Goal: Information Seeking & Learning: Learn about a topic

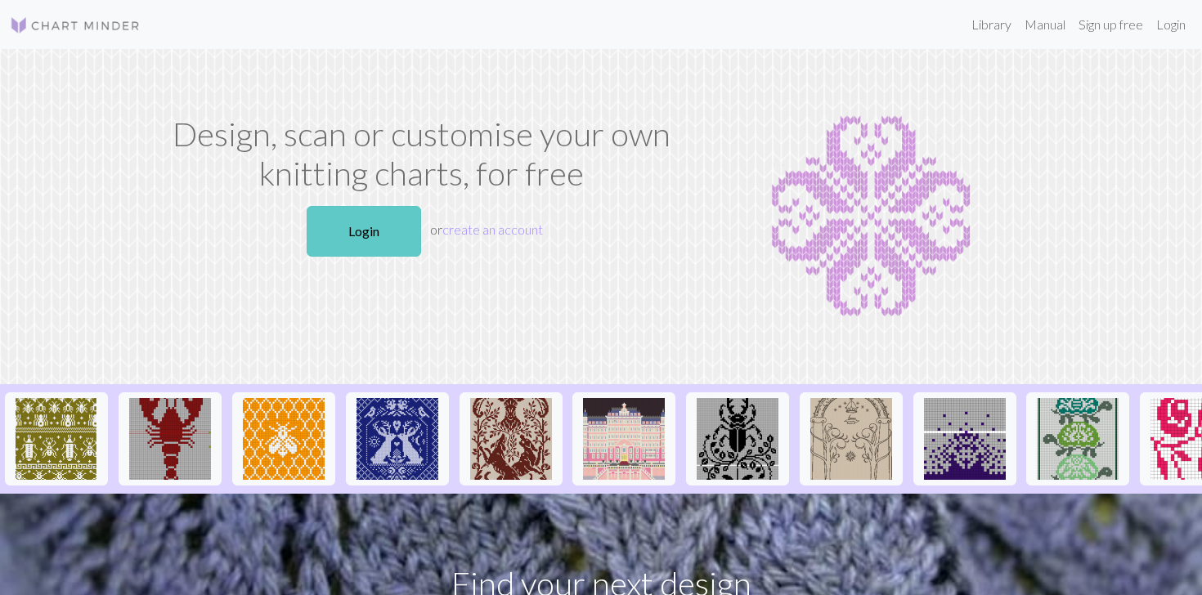
click at [395, 230] on link "Login" at bounding box center [364, 231] width 114 height 51
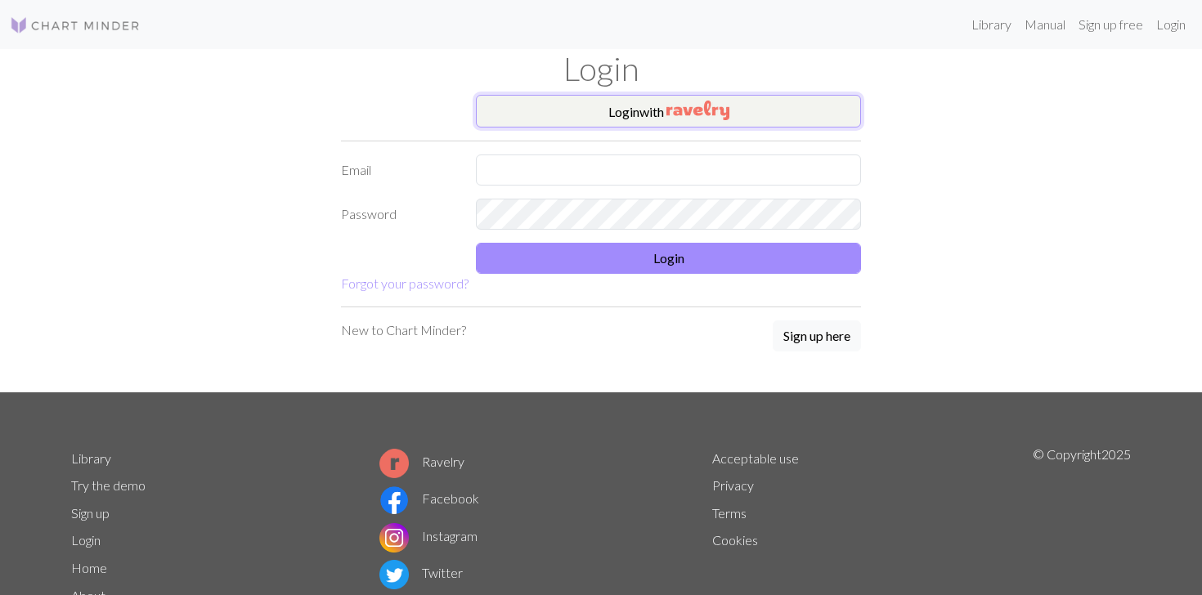
click at [649, 112] on button "Login with" at bounding box center [668, 111] width 385 height 33
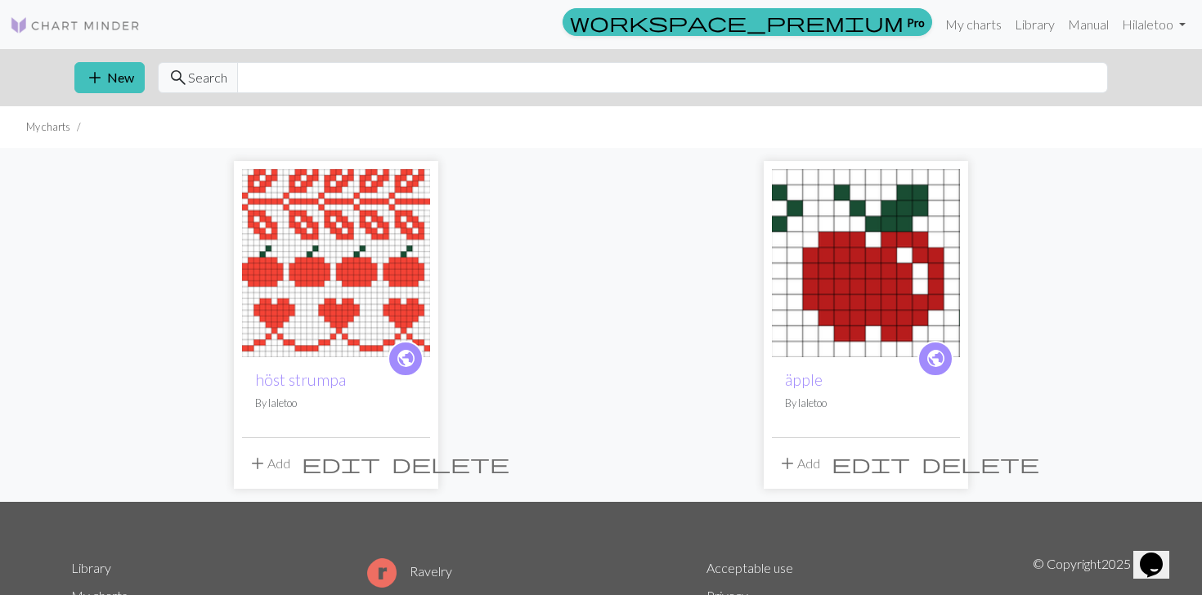
click at [352, 274] on img at bounding box center [336, 263] width 188 height 188
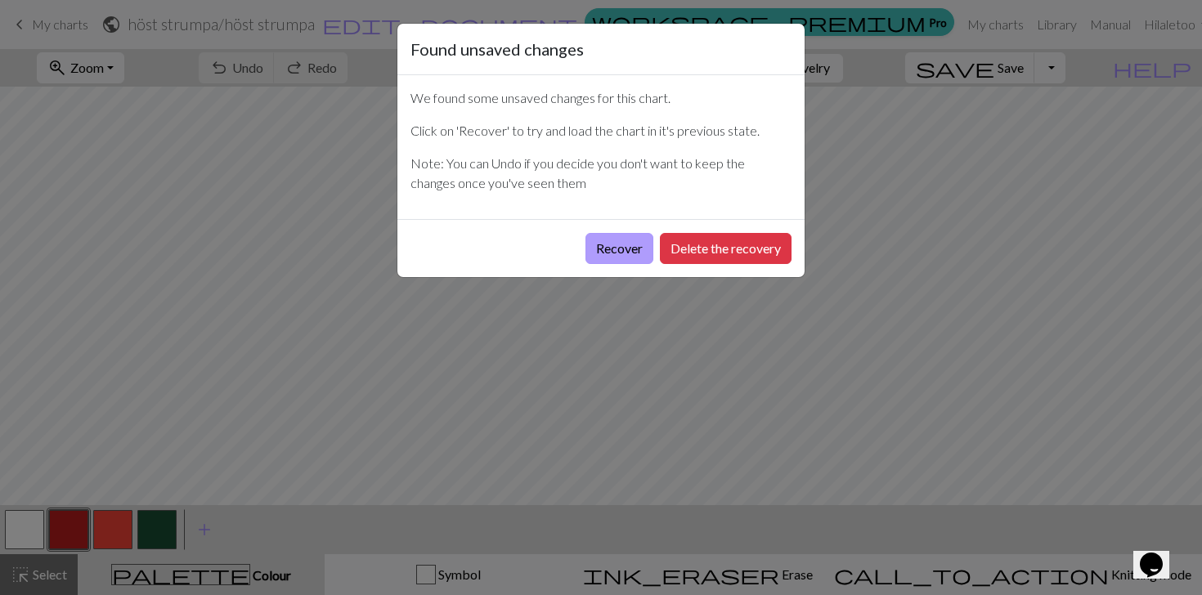
click at [624, 249] on button "Recover" at bounding box center [620, 248] width 68 height 31
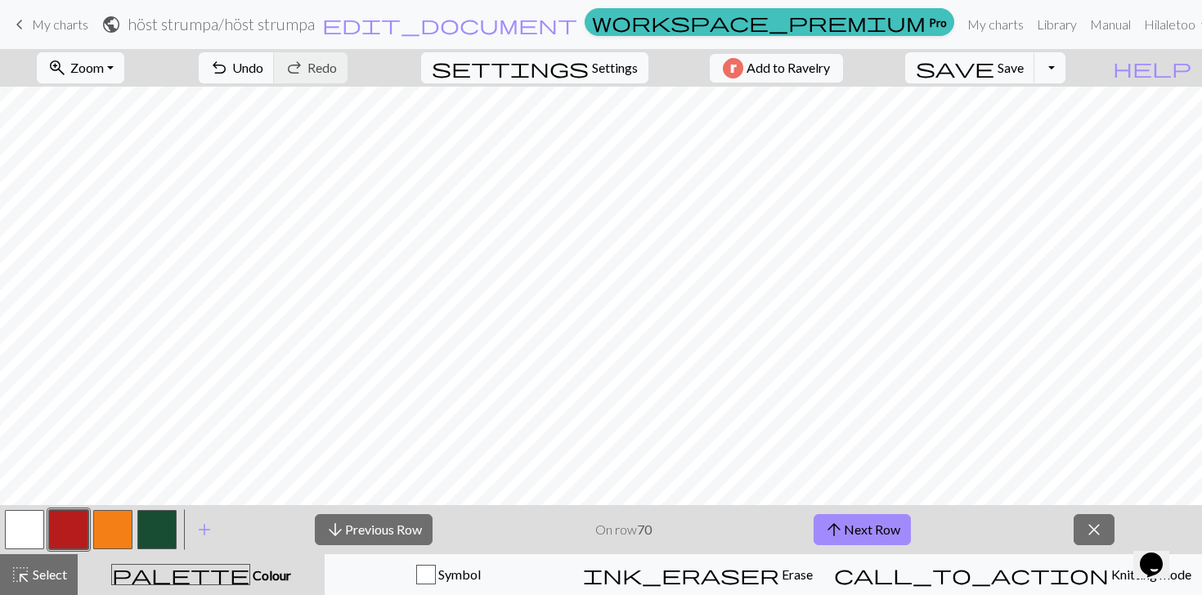
click at [56, 29] on span "My charts" at bounding box center [60, 24] width 56 height 16
click at [1024, 74] on span "Save" at bounding box center [1011, 68] width 26 height 16
click at [7, 31] on div "Chart saved" at bounding box center [601, 32] width 1202 height 65
click at [17, 28] on span "keyboard_arrow_left" at bounding box center [20, 24] width 20 height 23
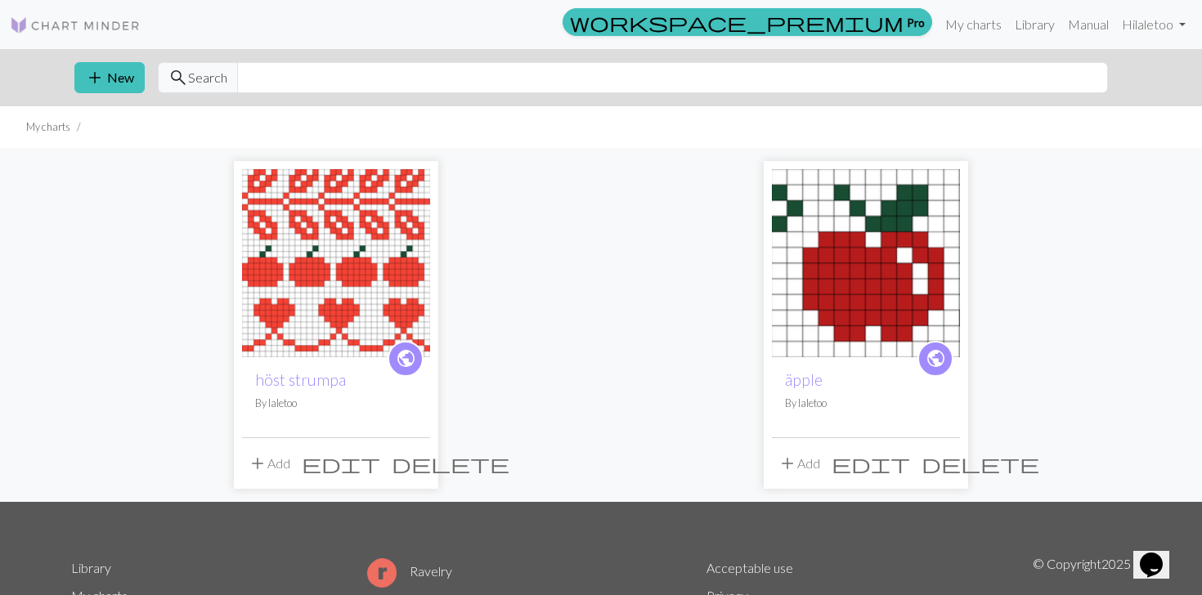
click at [94, 37] on link at bounding box center [75, 24] width 131 height 29
click at [295, 71] on input "text" at bounding box center [672, 77] width 871 height 31
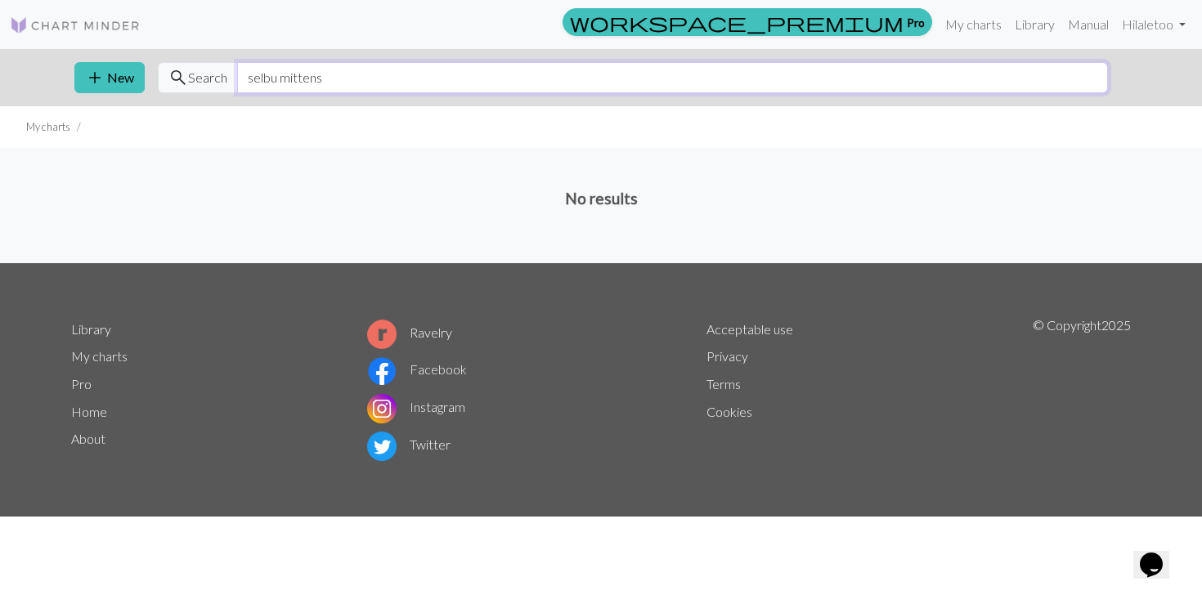
click at [265, 88] on input "selbu mittens" at bounding box center [672, 77] width 871 height 31
drag, startPoint x: 281, startPoint y: 77, endPoint x: 189, endPoint y: 75, distance: 91.6
click at [189, 76] on div "search Search selbu mittens" at bounding box center [633, 77] width 950 height 31
type input "mittens"
click at [47, 38] on link at bounding box center [75, 24] width 131 height 29
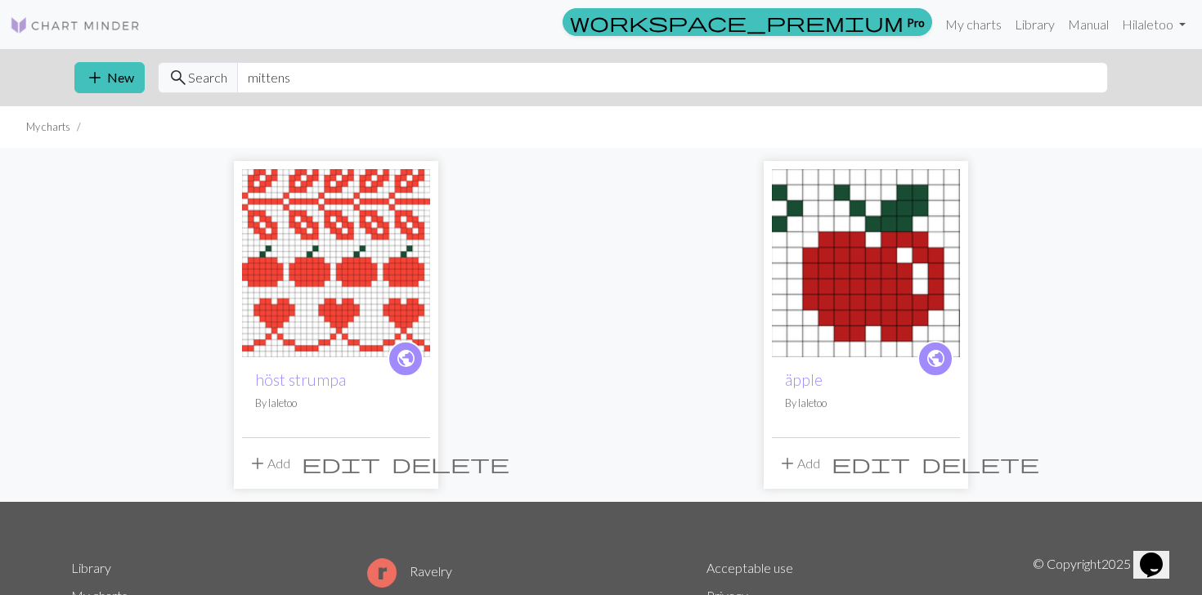
click at [47, 33] on img at bounding box center [75, 26] width 131 height 20
click at [1029, 29] on link "Library" at bounding box center [1034, 24] width 53 height 33
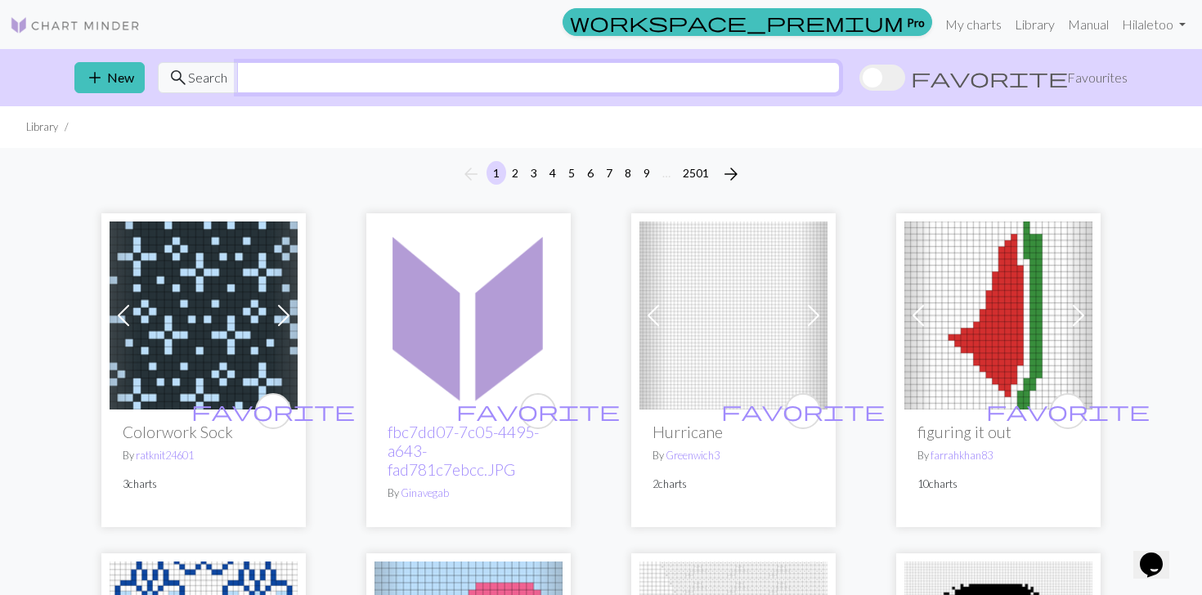
click at [538, 65] on input "text" at bounding box center [538, 77] width 603 height 31
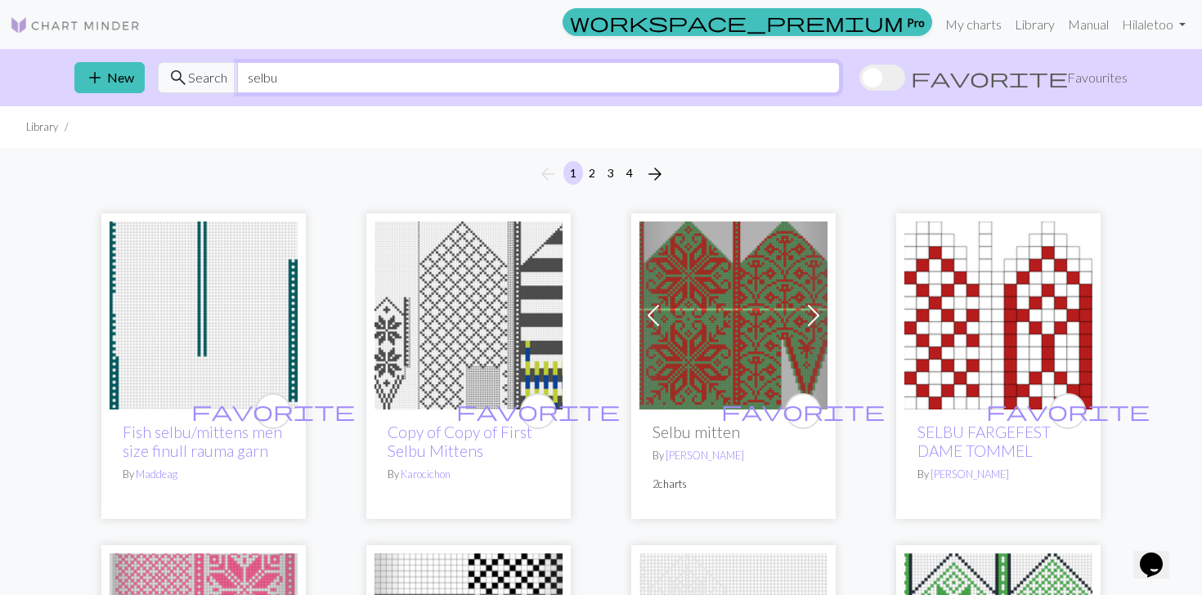
click at [403, 80] on input "selbu" at bounding box center [538, 77] width 603 height 31
type input "selbu"
click at [602, 137] on ul "Library" at bounding box center [601, 127] width 1202 height 42
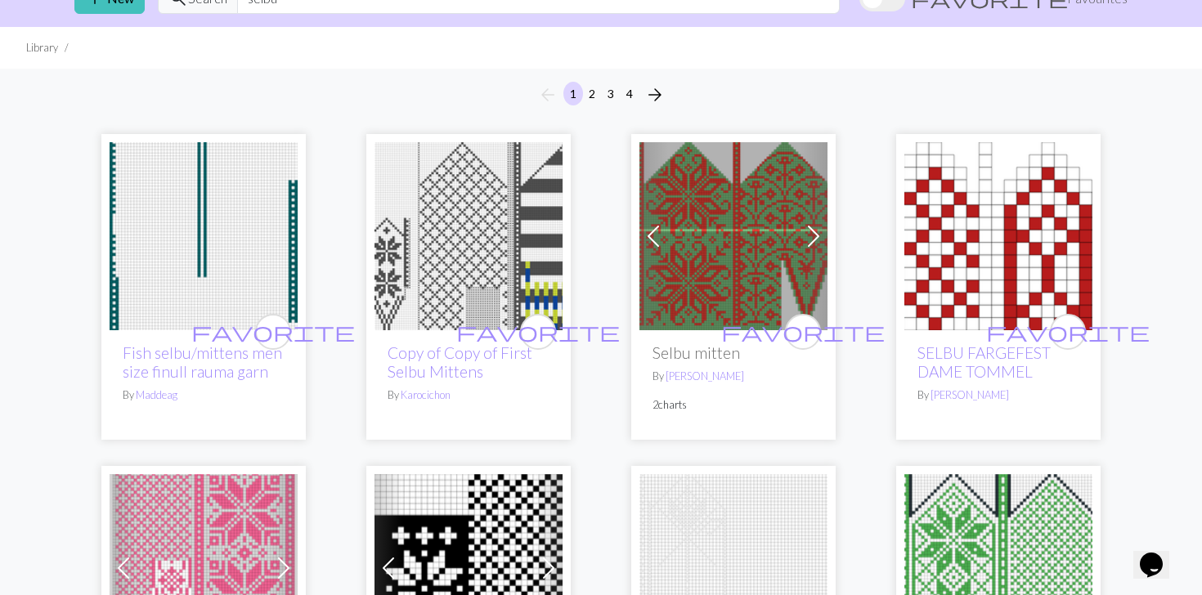
scroll to position [82, 0]
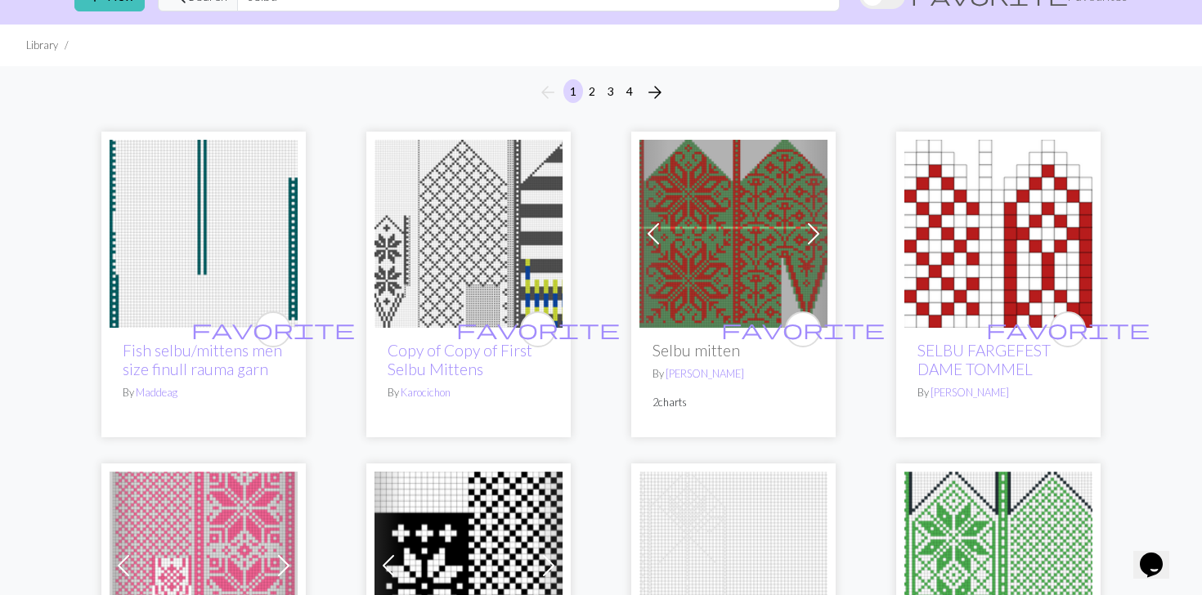
click at [502, 230] on img at bounding box center [469, 234] width 188 height 188
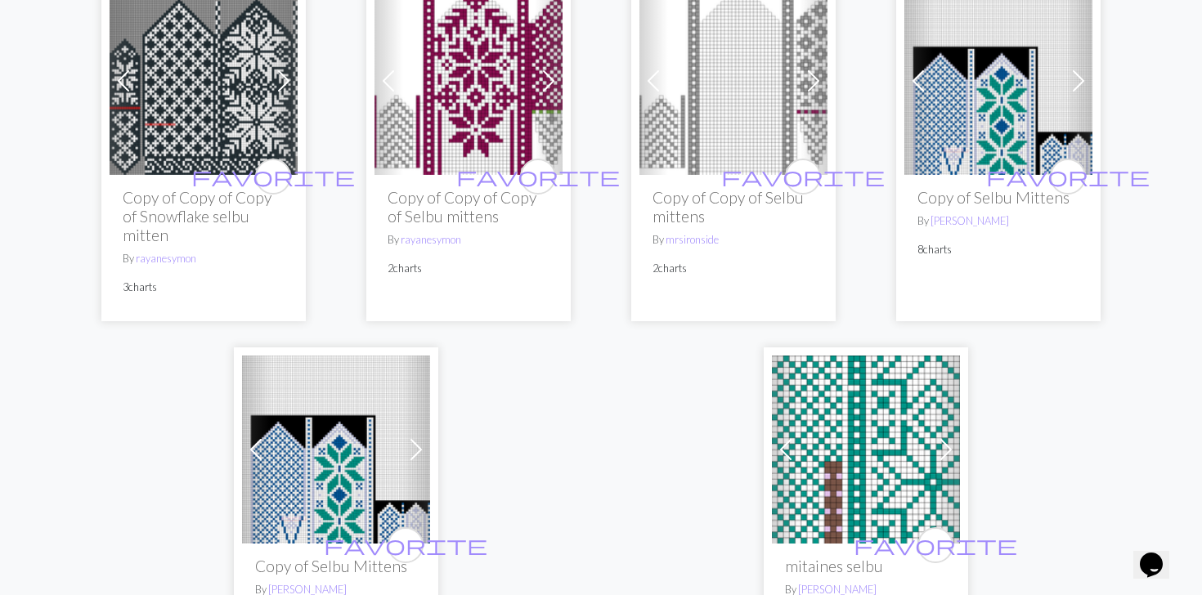
scroll to position [3922, 0]
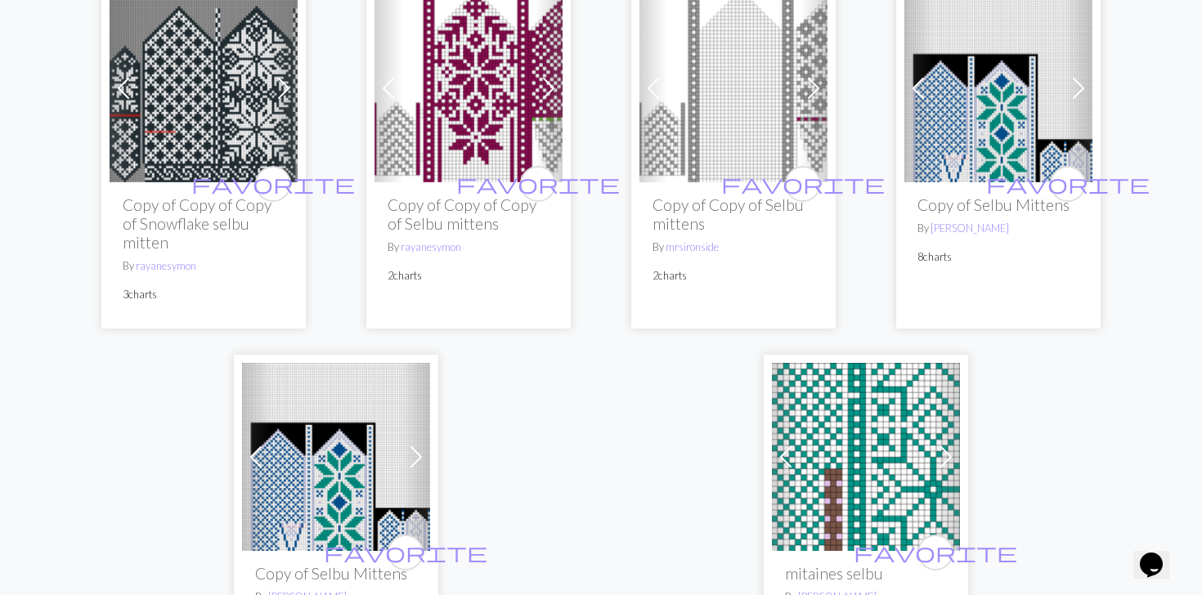
click at [261, 121] on img at bounding box center [204, 88] width 188 height 188
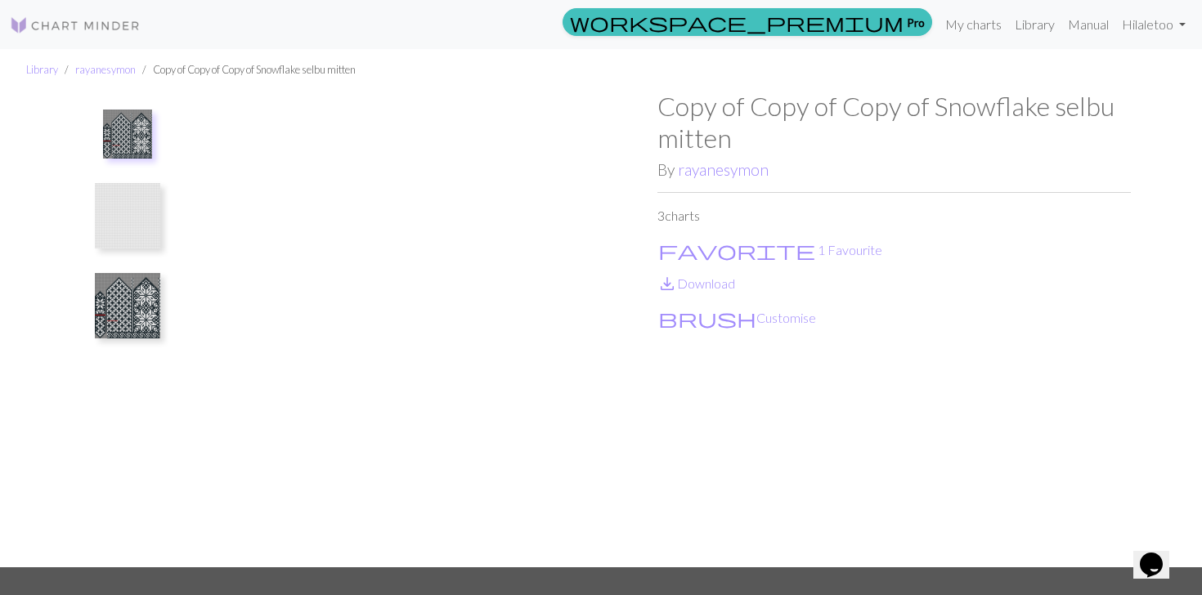
scroll to position [71, 0]
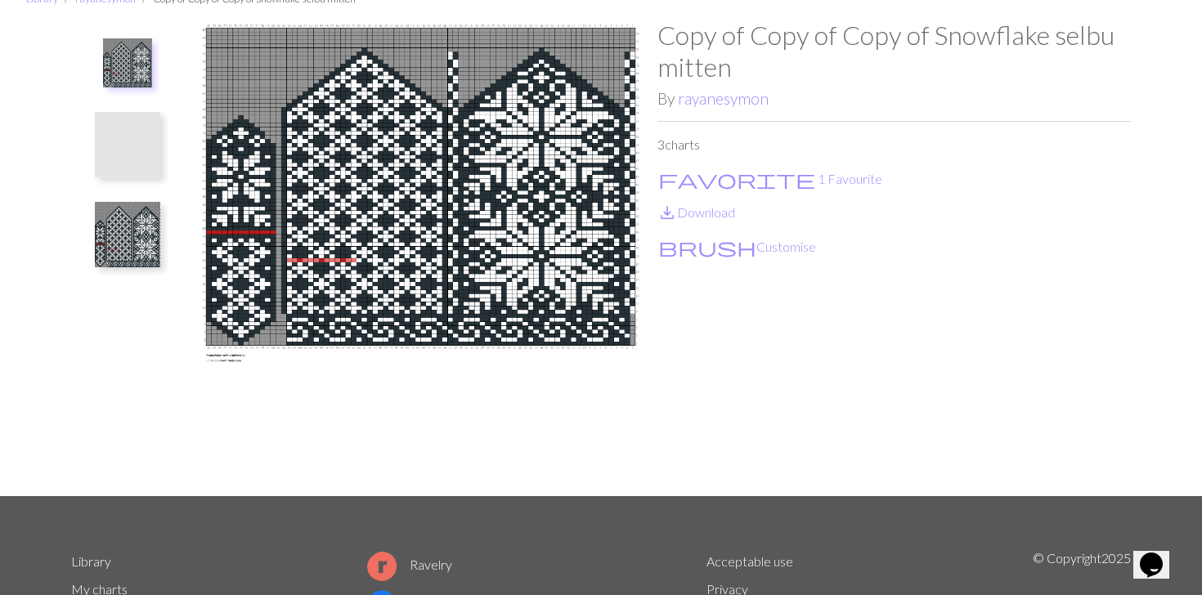
click at [137, 227] on img at bounding box center [127, 234] width 65 height 65
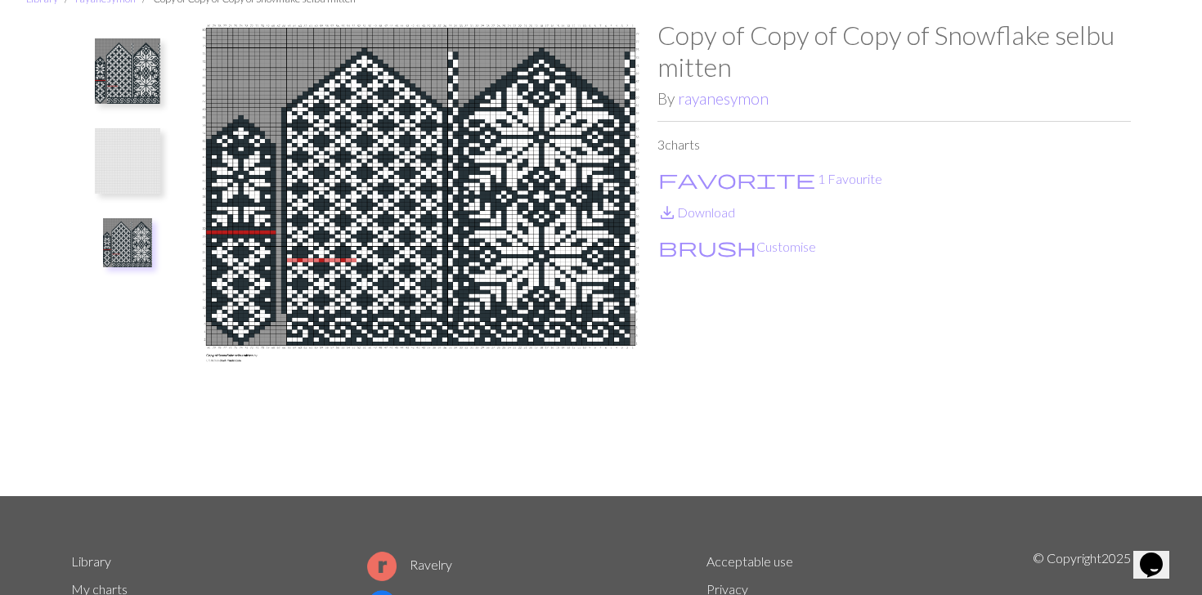
click at [128, 172] on img at bounding box center [127, 160] width 65 height 65
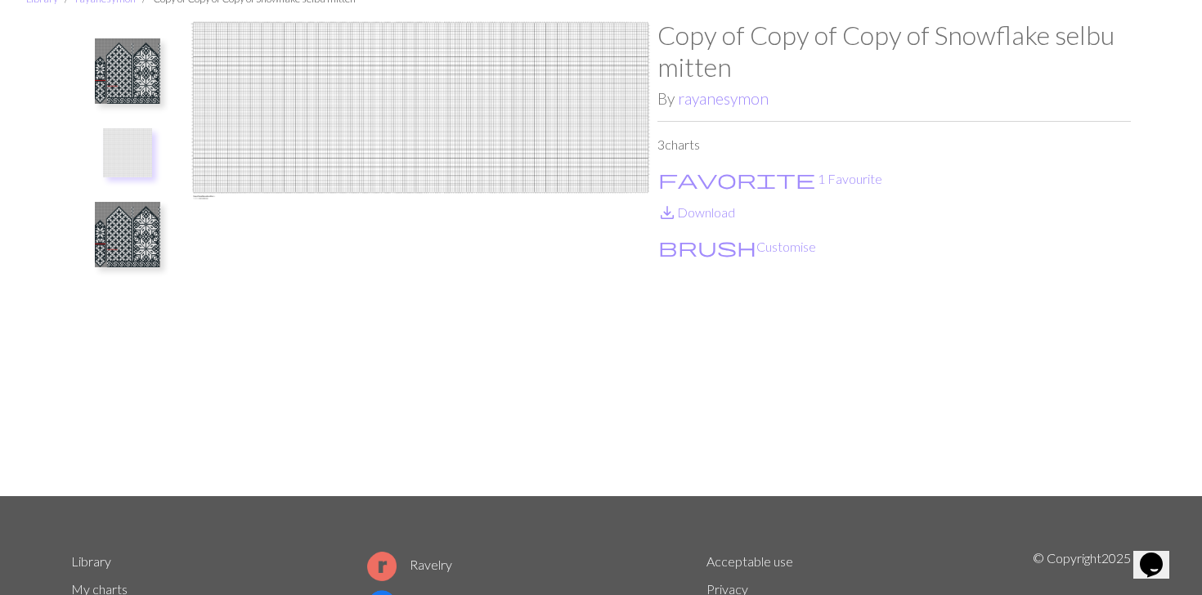
click at [150, 107] on button at bounding box center [127, 71] width 87 height 77
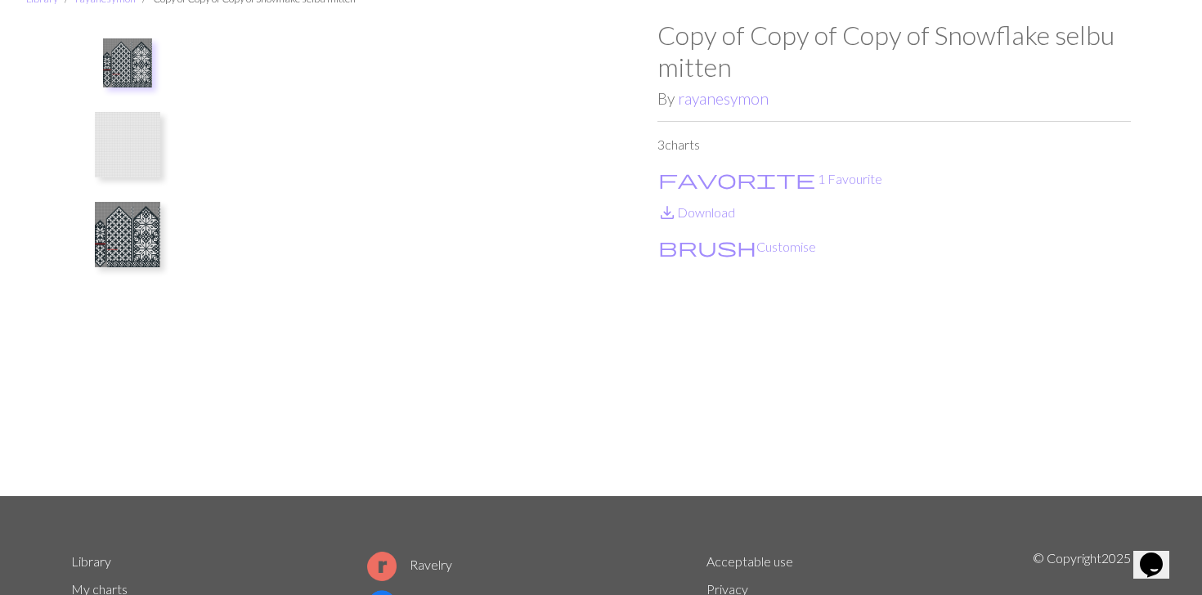
scroll to position [0, 0]
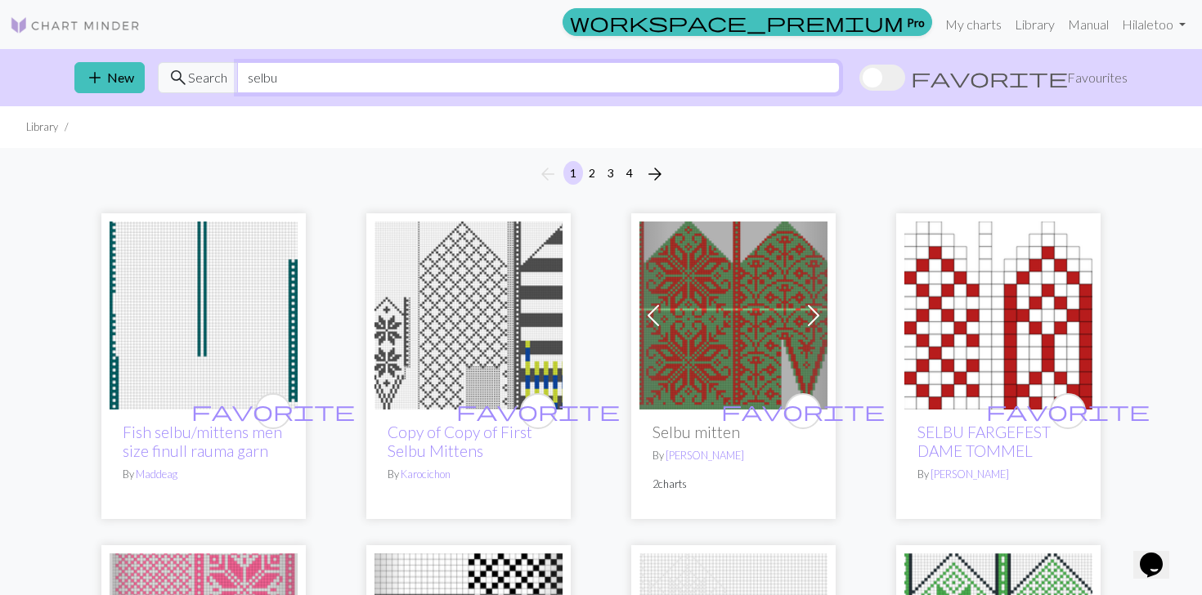
click at [258, 85] on input "selbu" at bounding box center [538, 77] width 603 height 31
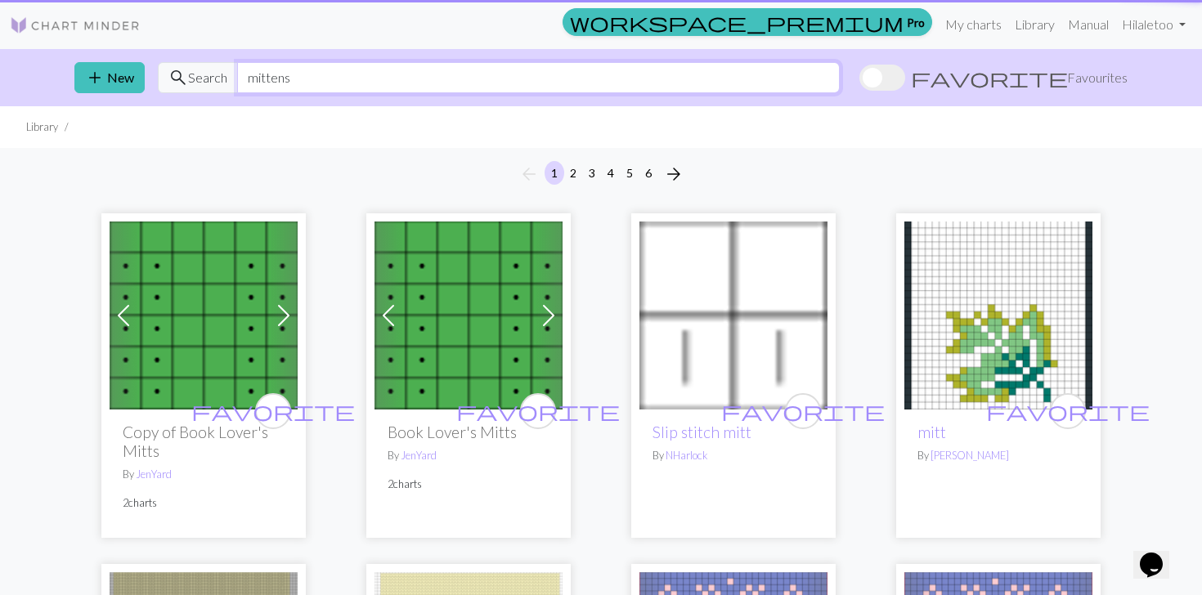
type input "mittens"
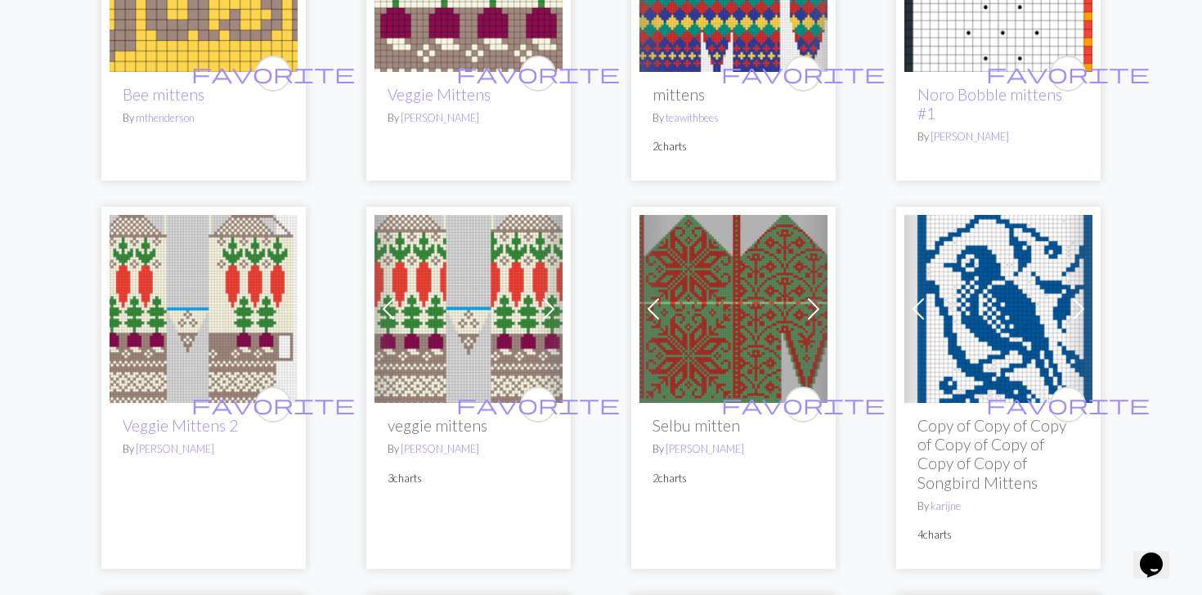
scroll to position [1002, 0]
click at [914, 314] on span at bounding box center [918, 308] width 26 height 26
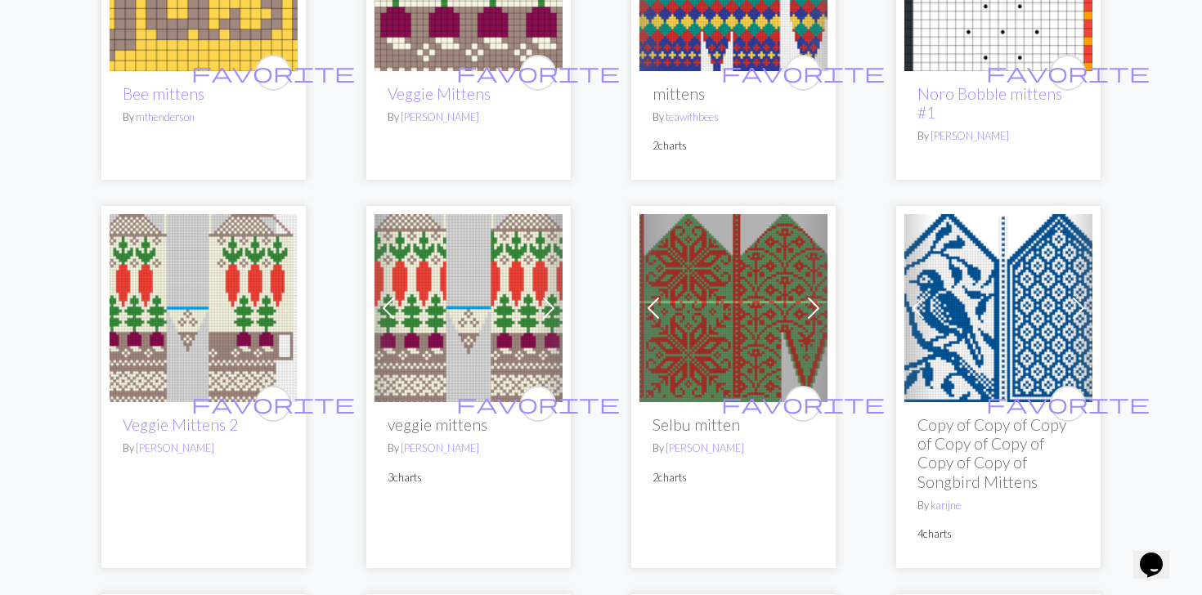
click at [976, 429] on h2 "Copy of Copy of Copy of Copy of Copy of Copy of Copy of Songbird Mittens" at bounding box center [999, 452] width 162 height 75
click at [954, 319] on img at bounding box center [999, 308] width 188 height 188
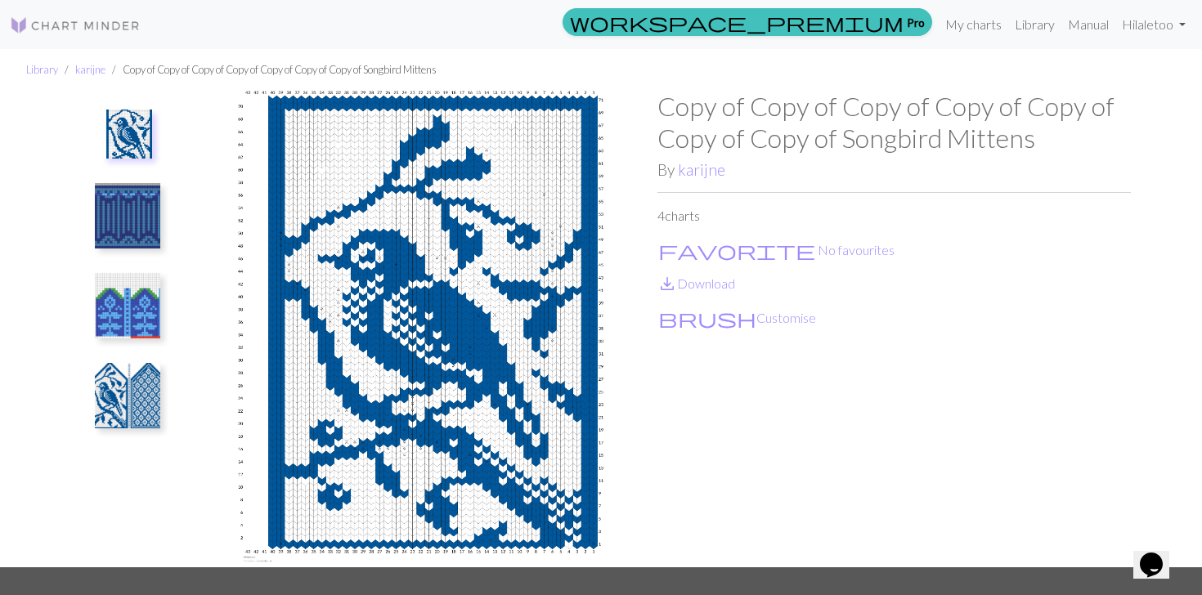
click at [136, 210] on img at bounding box center [127, 215] width 65 height 65
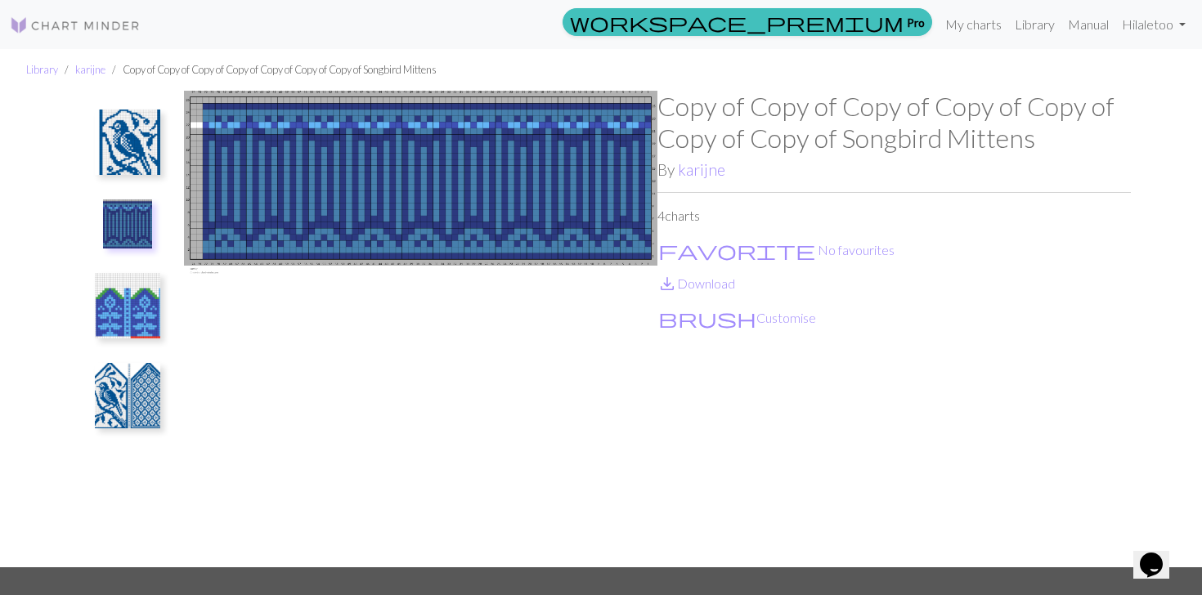
click at [140, 248] on img at bounding box center [127, 224] width 49 height 49
click at [151, 299] on img at bounding box center [127, 305] width 65 height 65
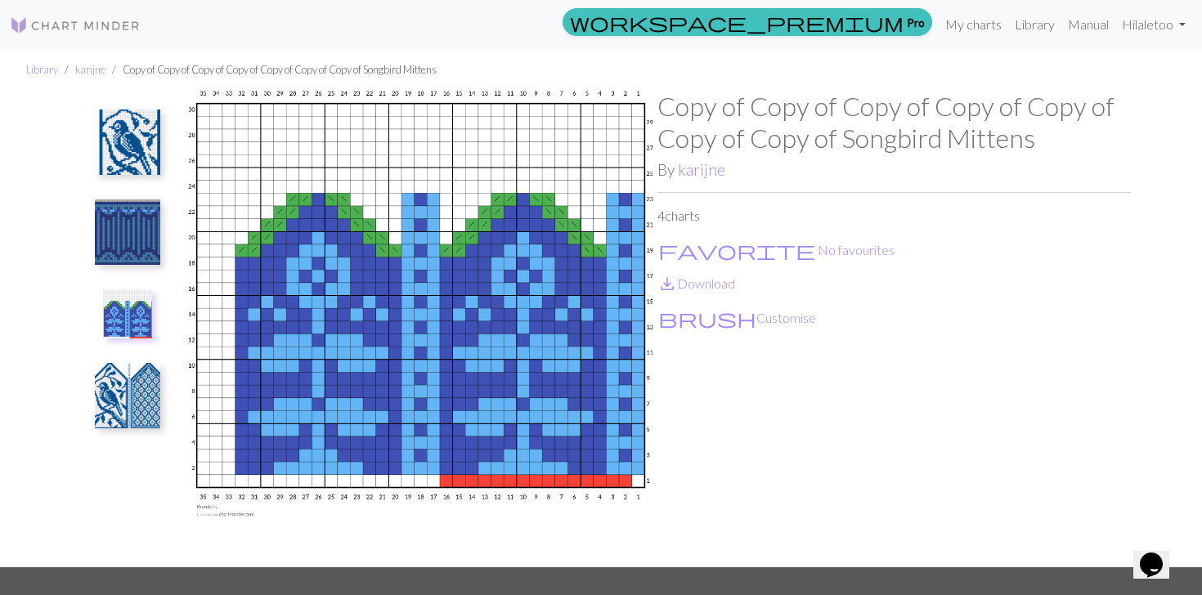
click at [138, 370] on img at bounding box center [127, 395] width 65 height 65
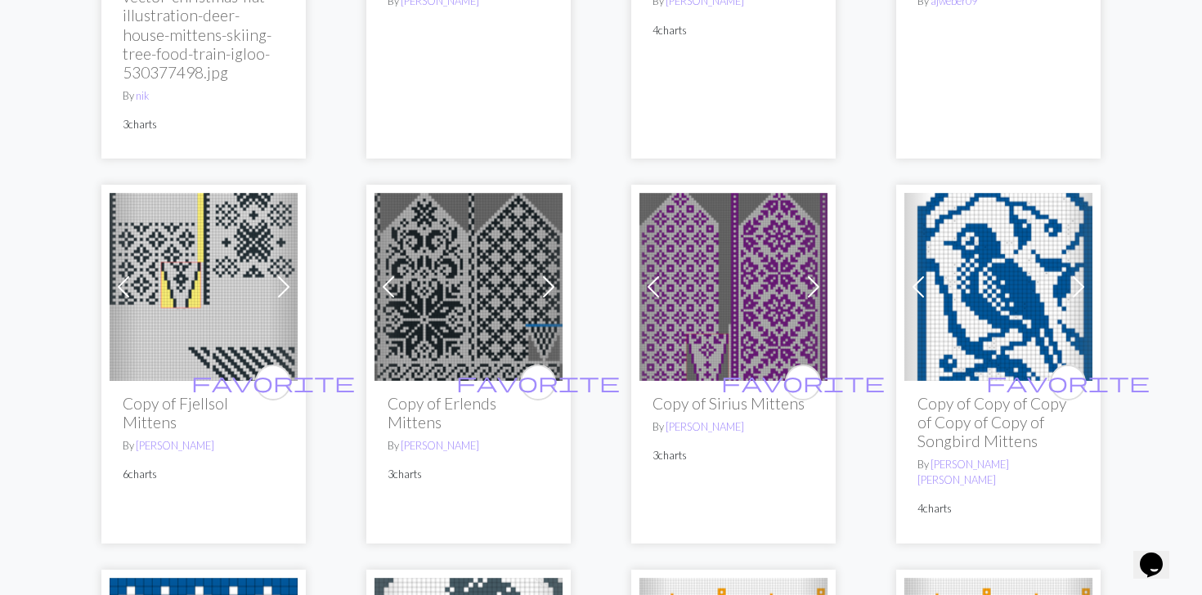
scroll to position [2230, 0]
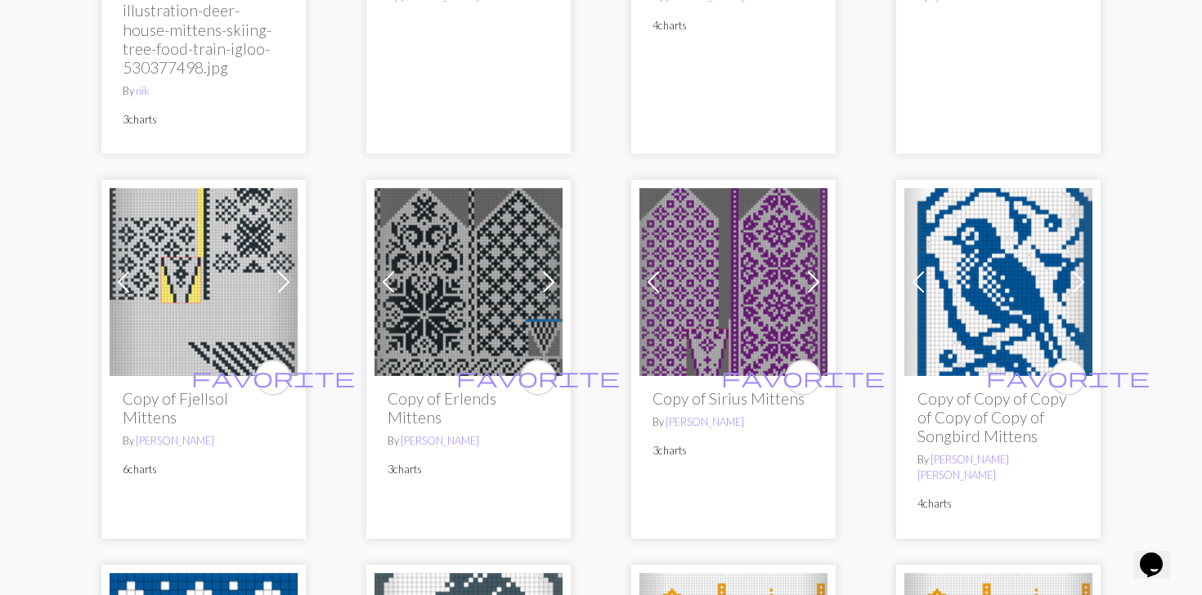
click at [723, 303] on img at bounding box center [734, 282] width 188 height 188
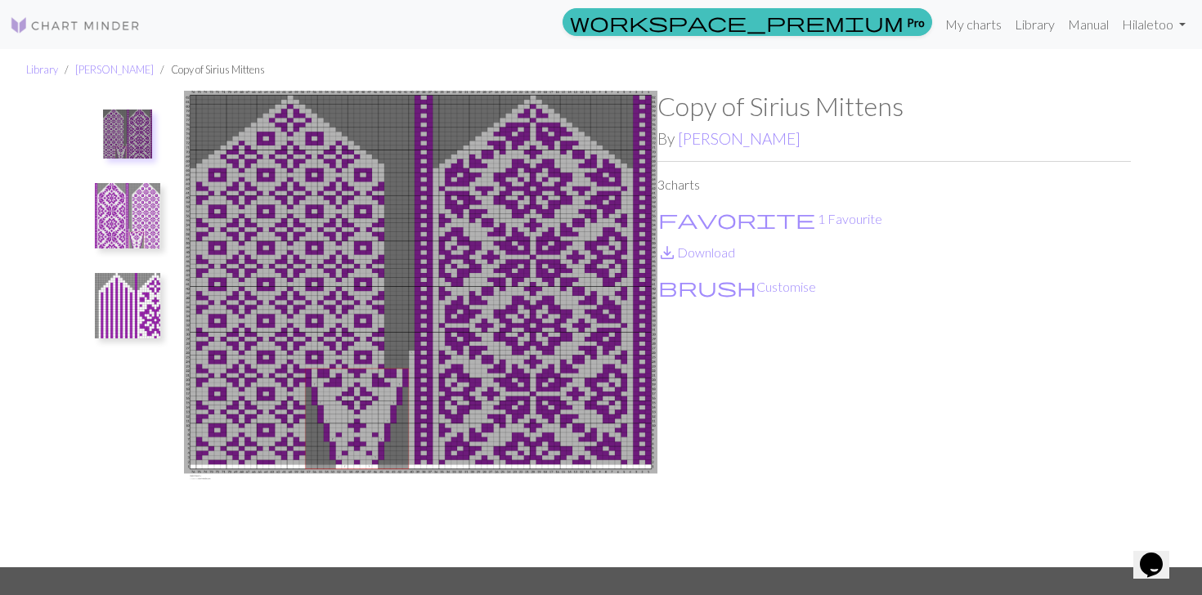
click at [137, 199] on img at bounding box center [127, 215] width 65 height 65
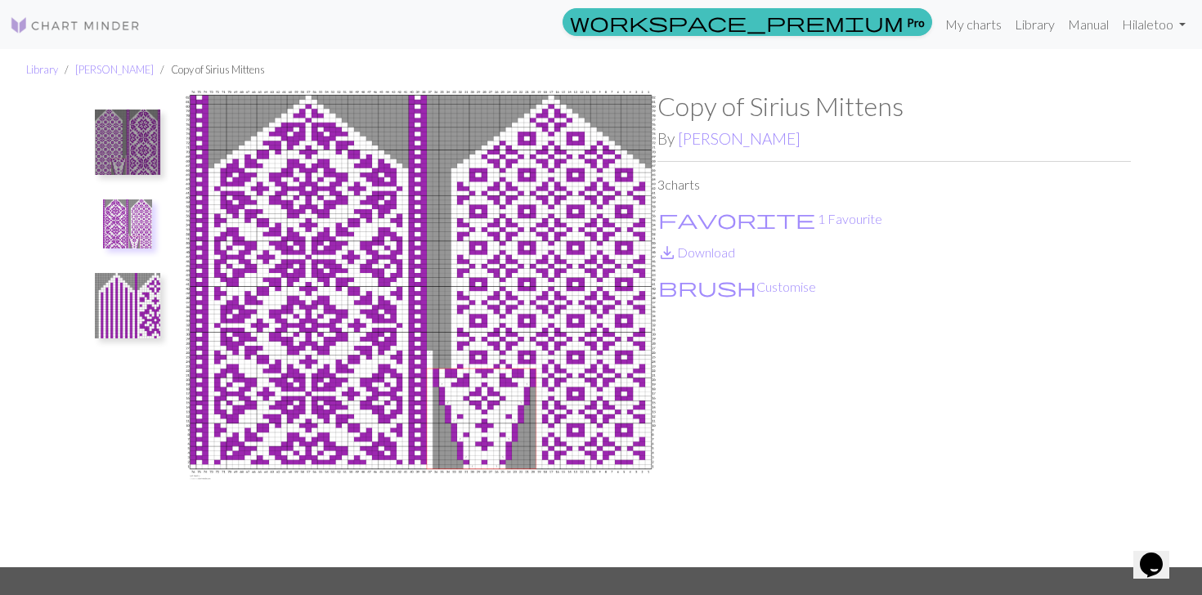
click at [132, 290] on img at bounding box center [127, 305] width 65 height 65
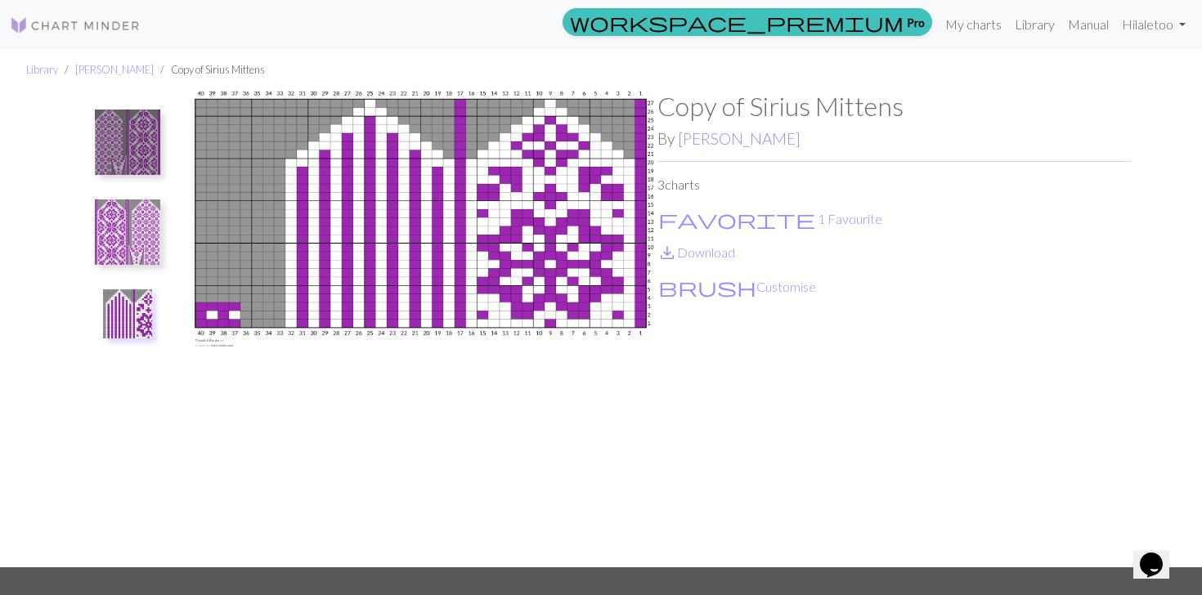
click at [124, 237] on img at bounding box center [127, 232] width 65 height 65
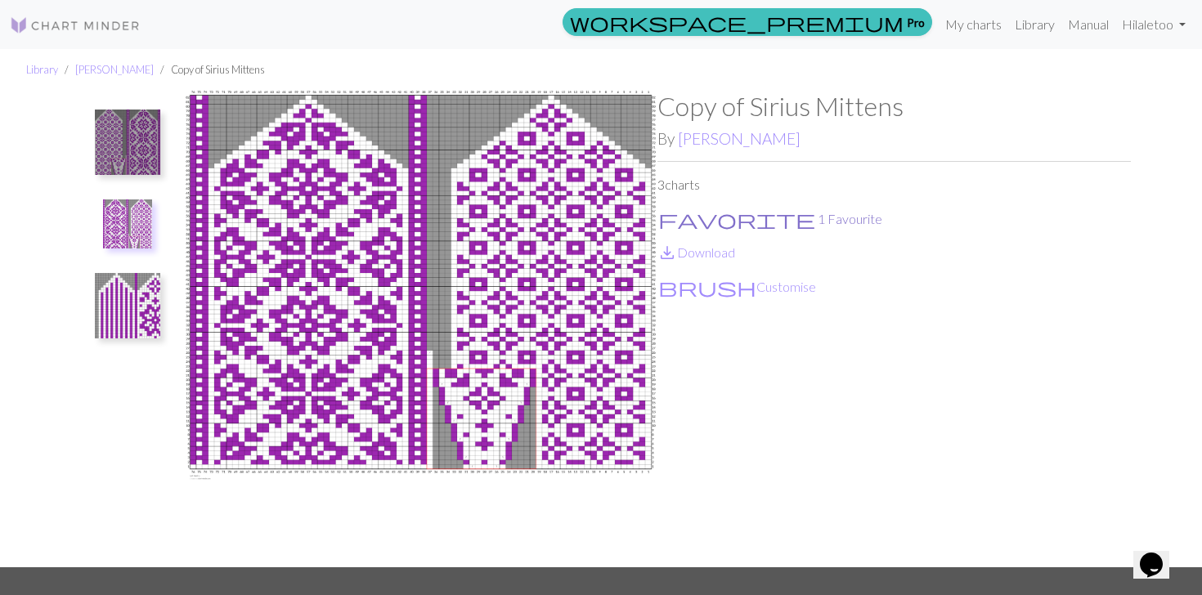
click at [680, 212] on button "favorite 1 Favourite" at bounding box center [771, 219] width 226 height 21
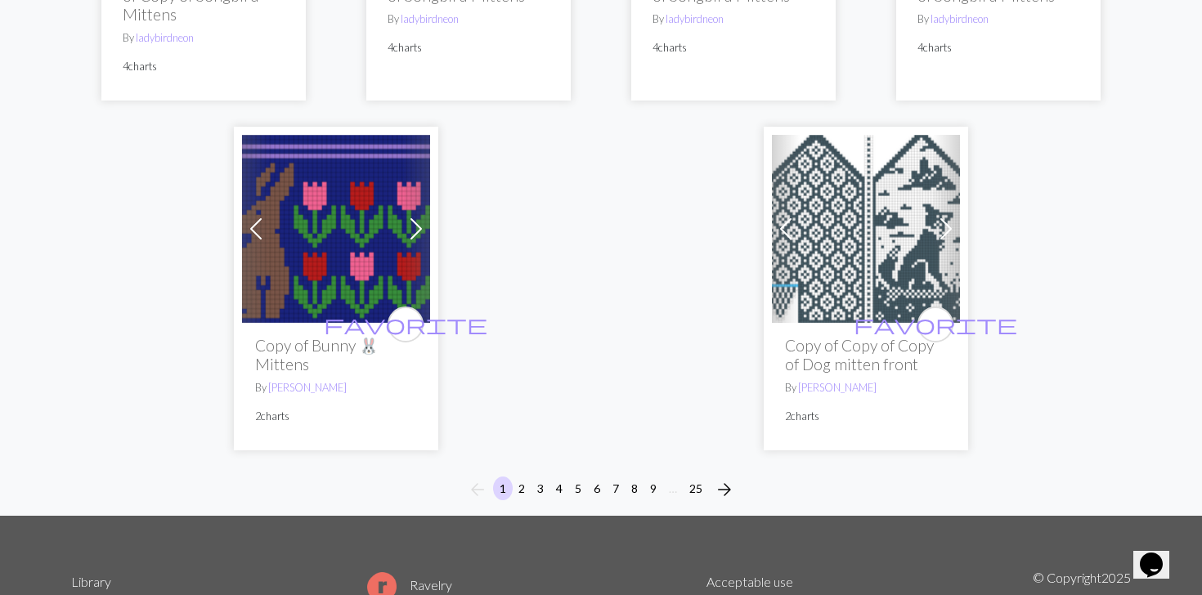
scroll to position [4497, 0]
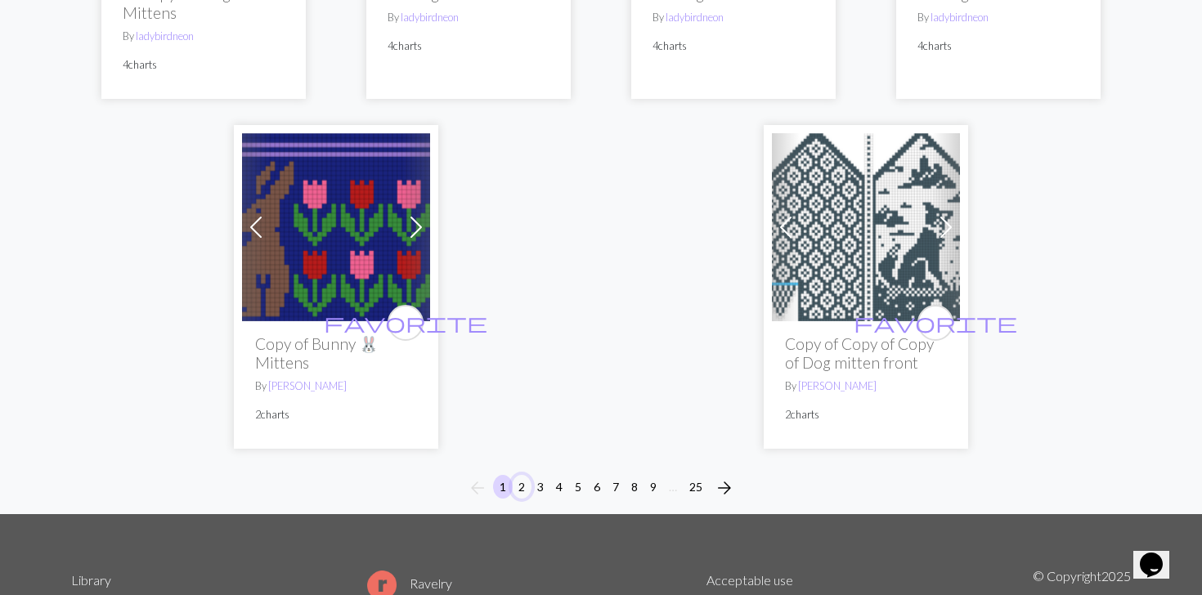
click at [523, 475] on button "2" at bounding box center [522, 487] width 20 height 24
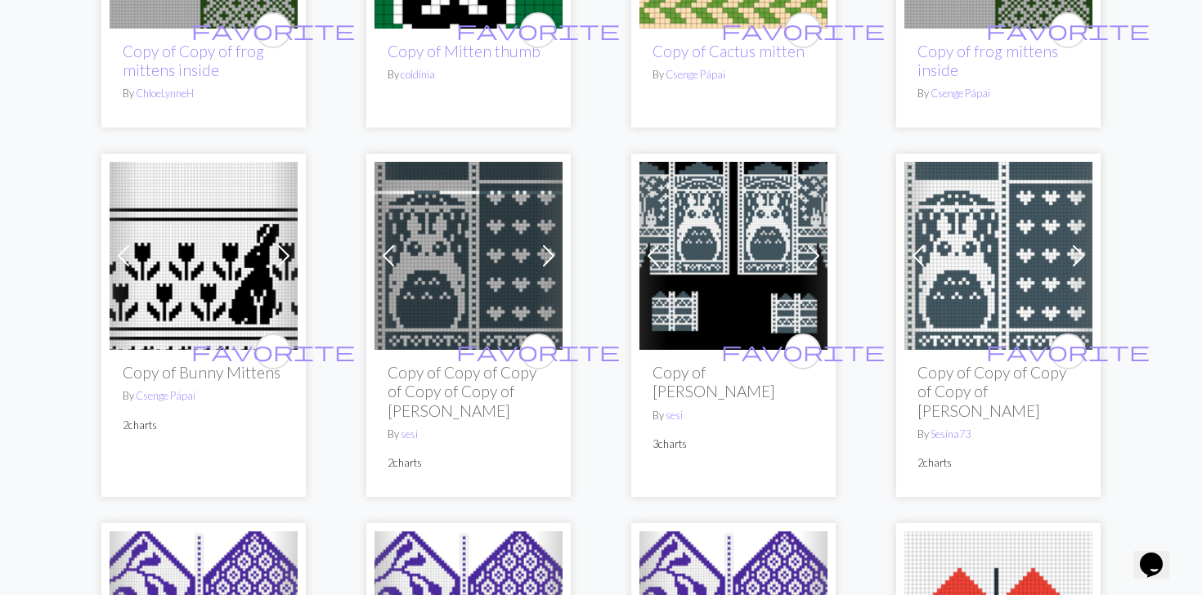
scroll to position [384, 0]
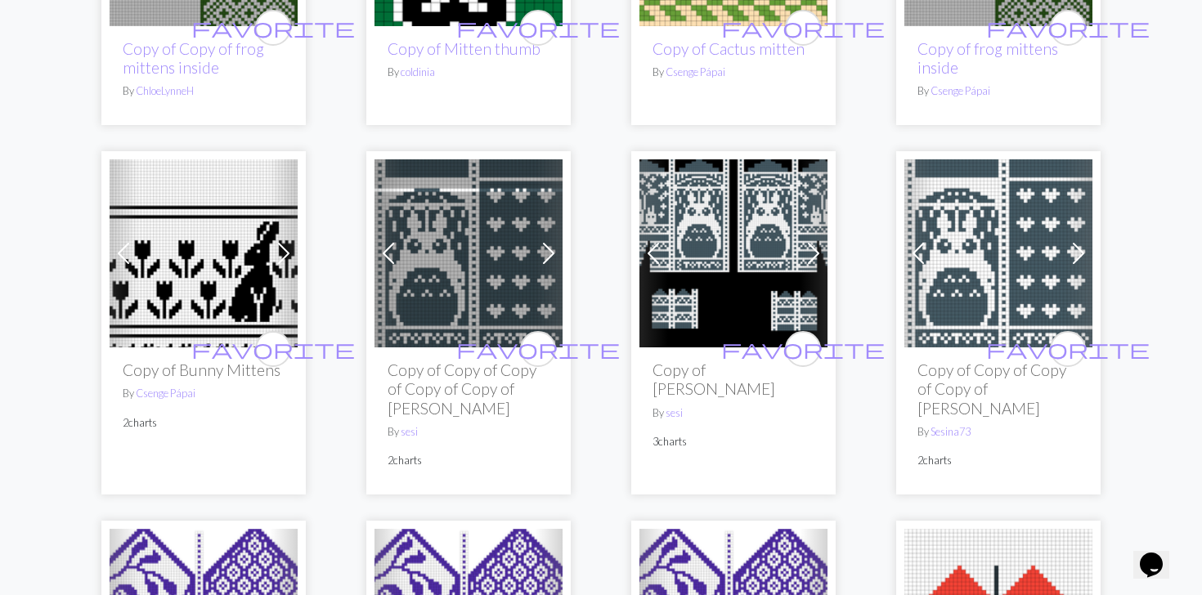
click at [509, 274] on img at bounding box center [469, 253] width 188 height 188
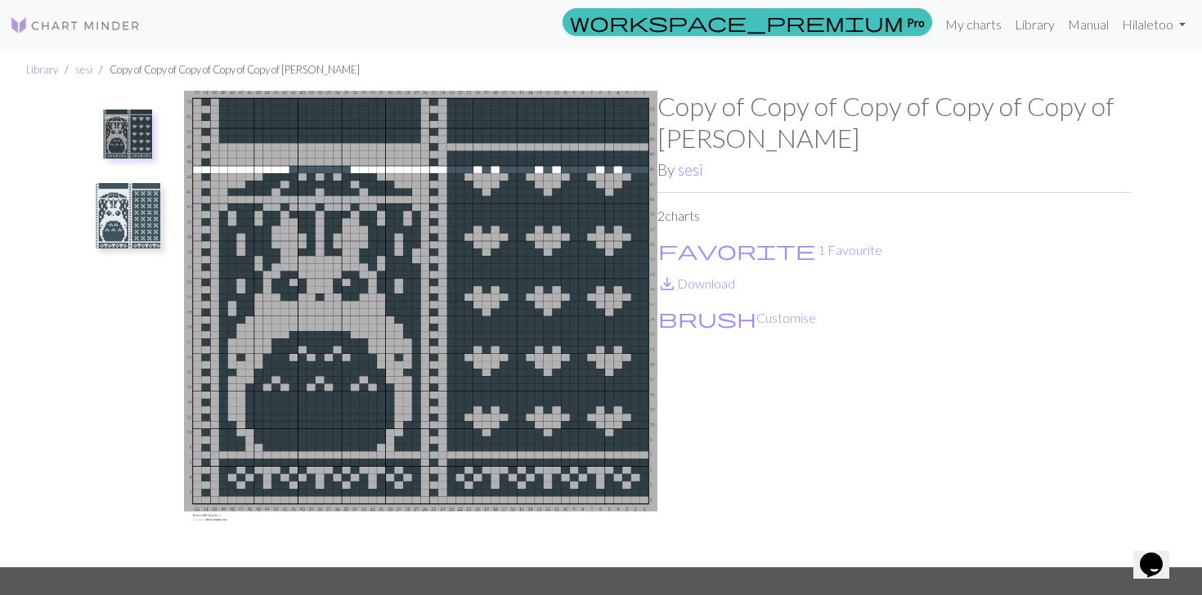
click at [156, 127] on button at bounding box center [127, 134] width 70 height 61
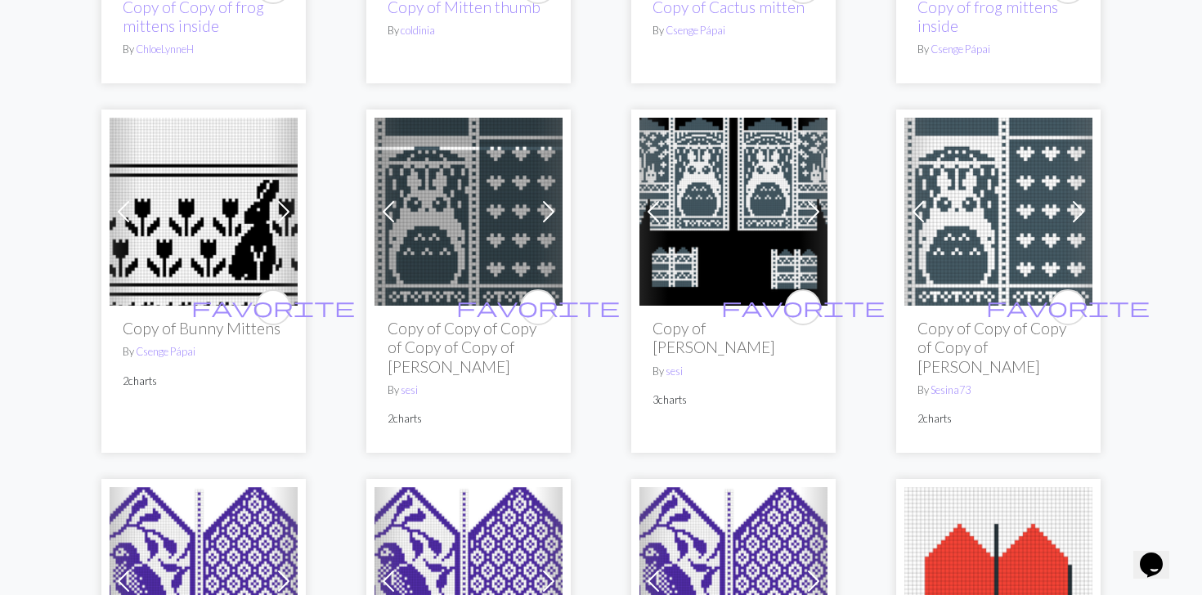
scroll to position [426, 0]
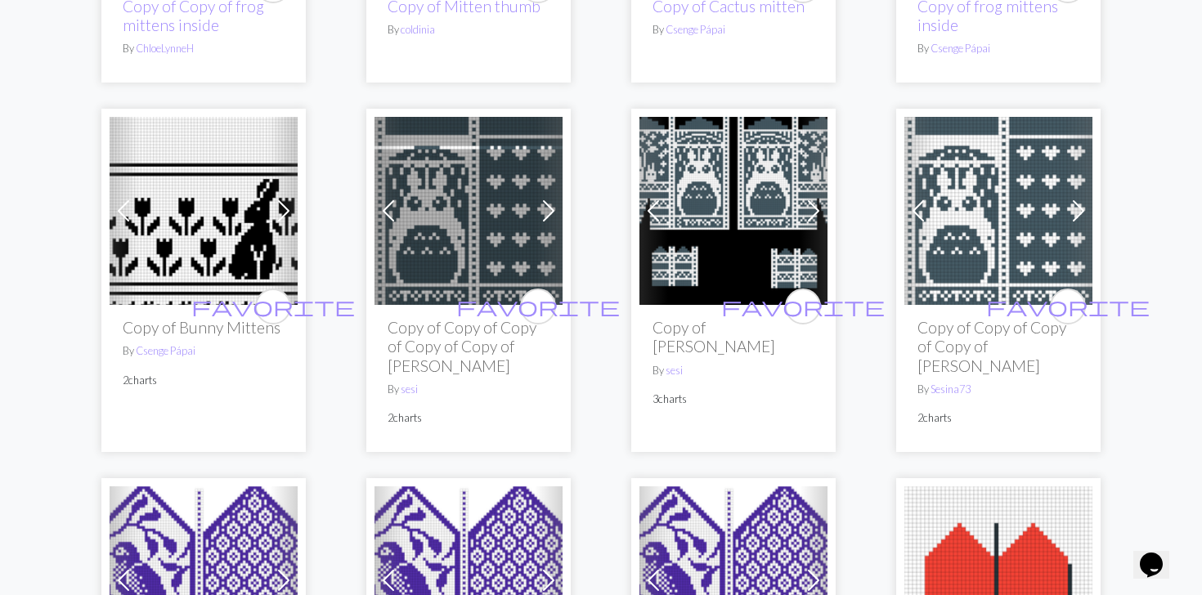
click at [768, 234] on img at bounding box center [734, 211] width 188 height 188
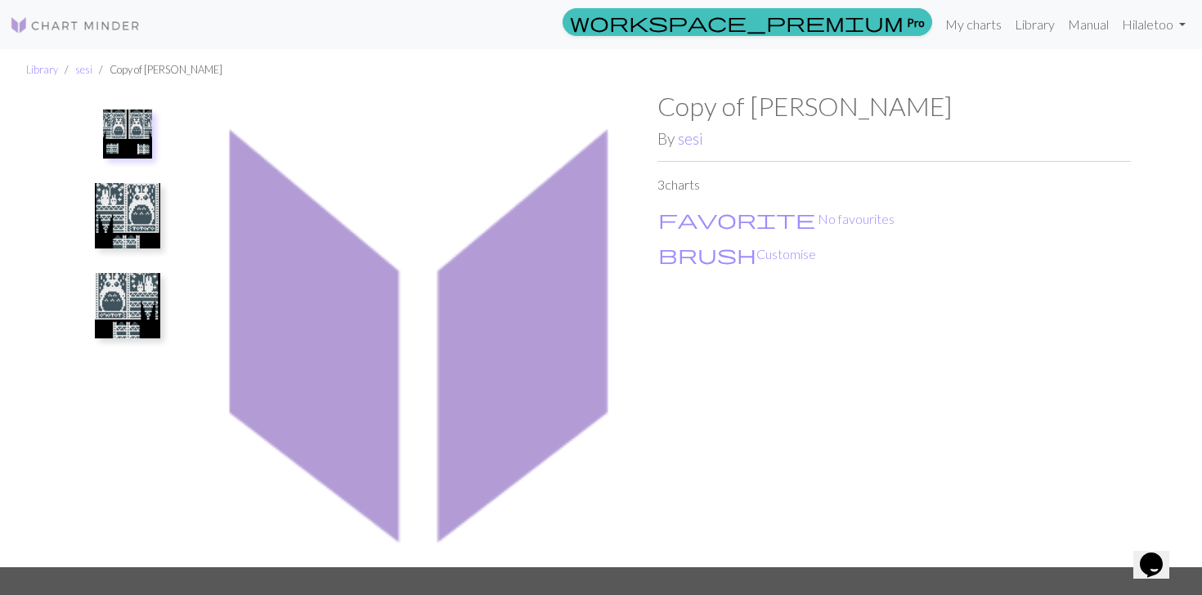
click at [137, 229] on img at bounding box center [127, 215] width 65 height 65
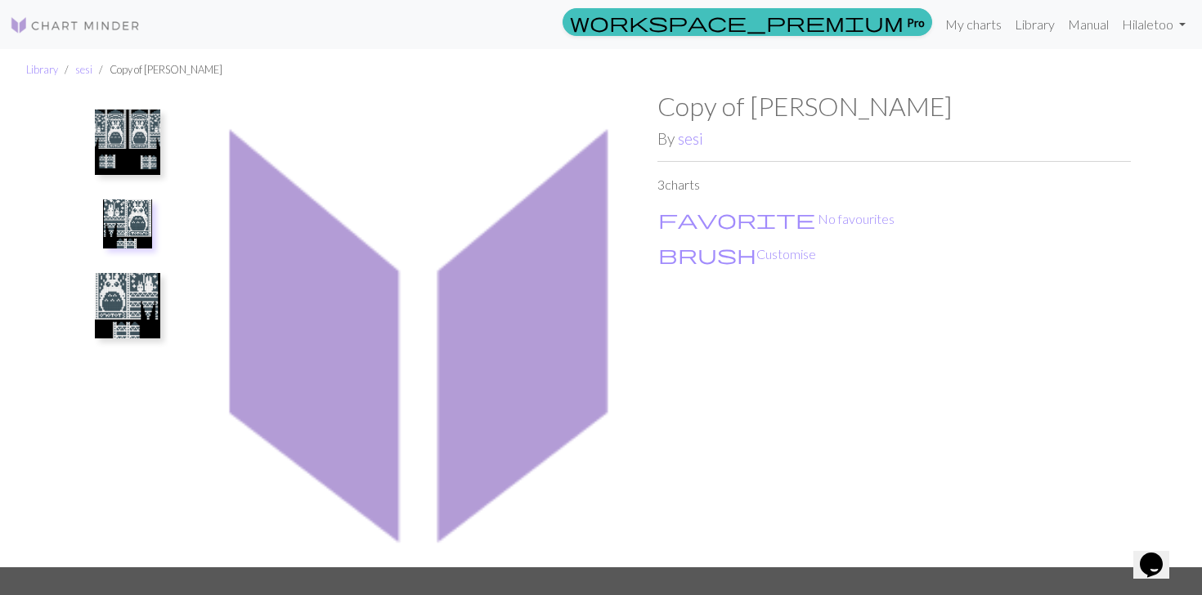
click at [135, 259] on ul at bounding box center [127, 322] width 113 height 463
click at [144, 296] on img at bounding box center [127, 305] width 65 height 65
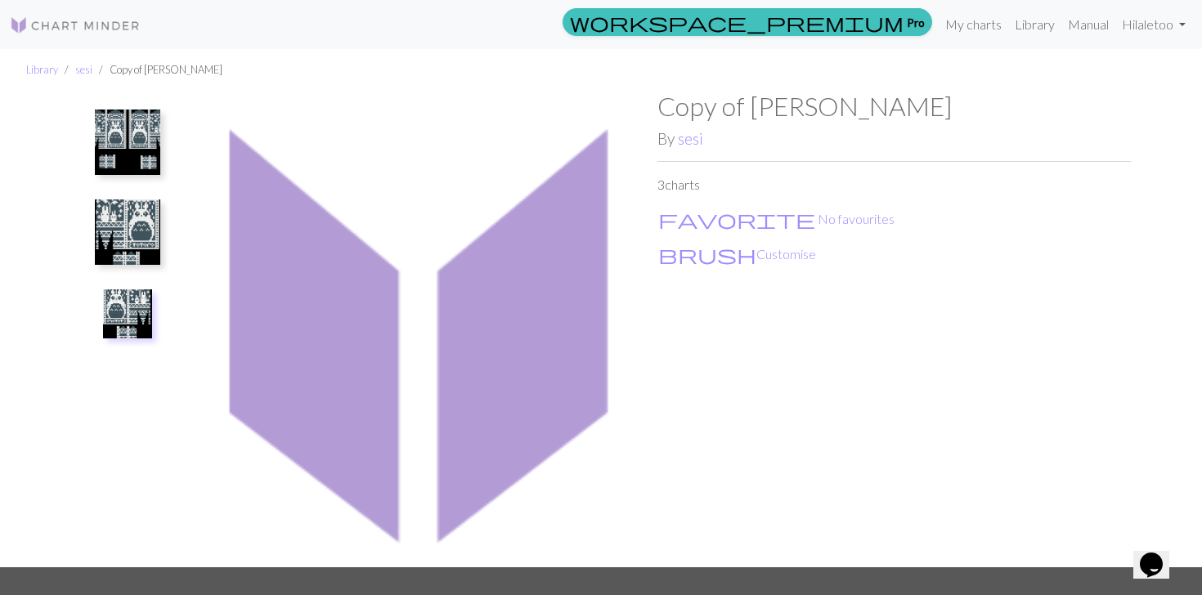
click at [104, 100] on ul at bounding box center [127, 322] width 113 height 463
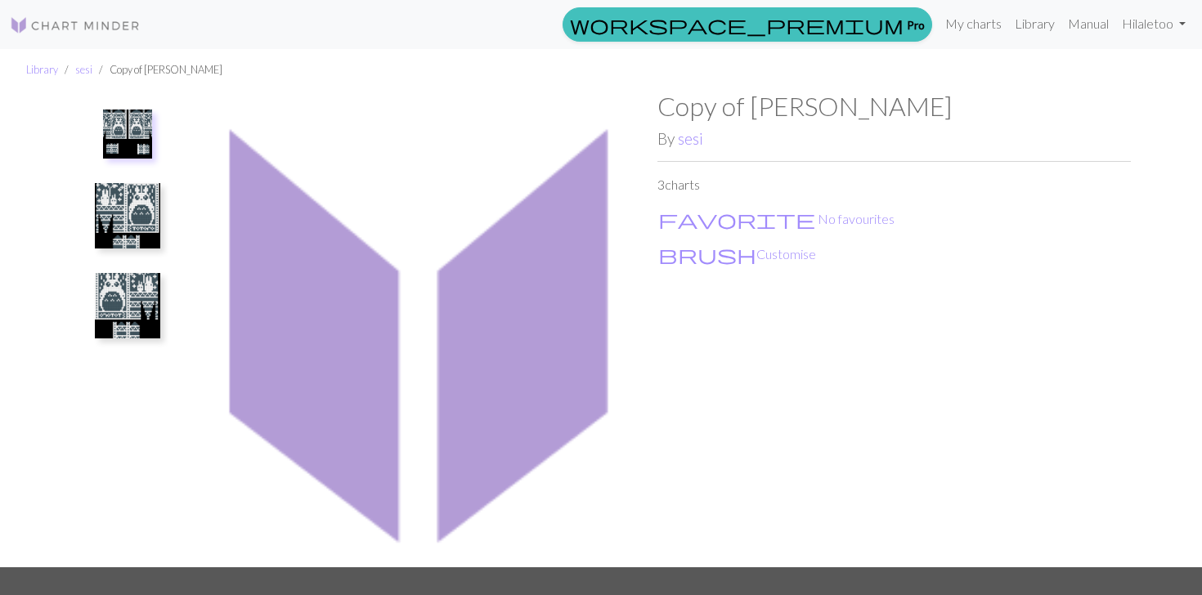
click at [263, 66] on ul "Library sesi Copy of Totoro Mittens" at bounding box center [601, 70] width 1202 height 42
click at [141, 226] on img at bounding box center [127, 215] width 65 height 65
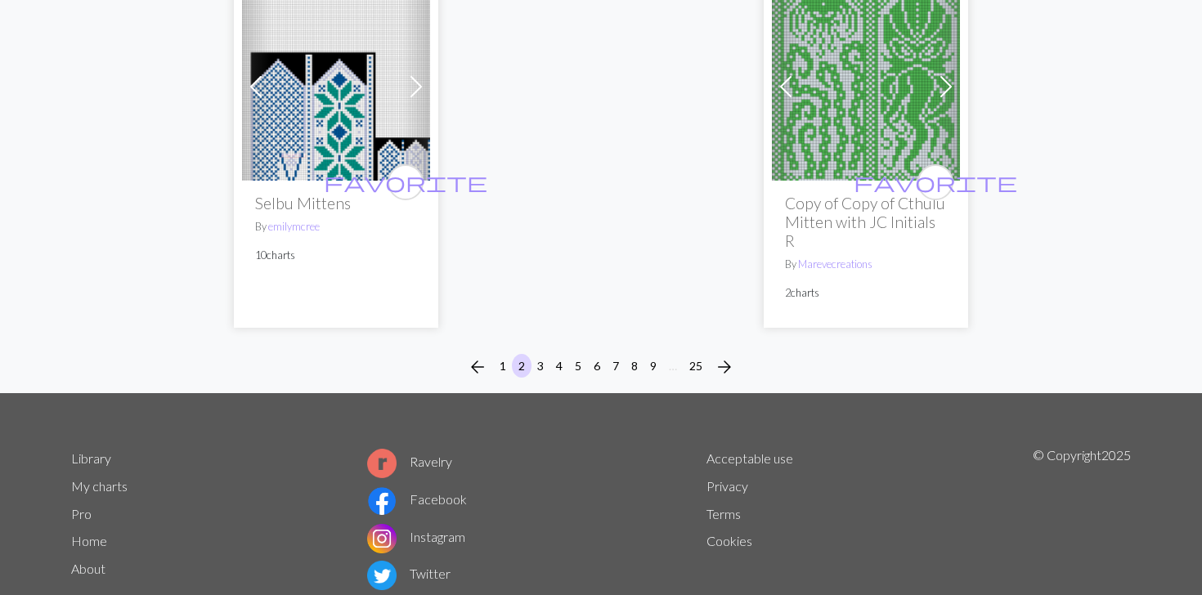
scroll to position [4409, 0]
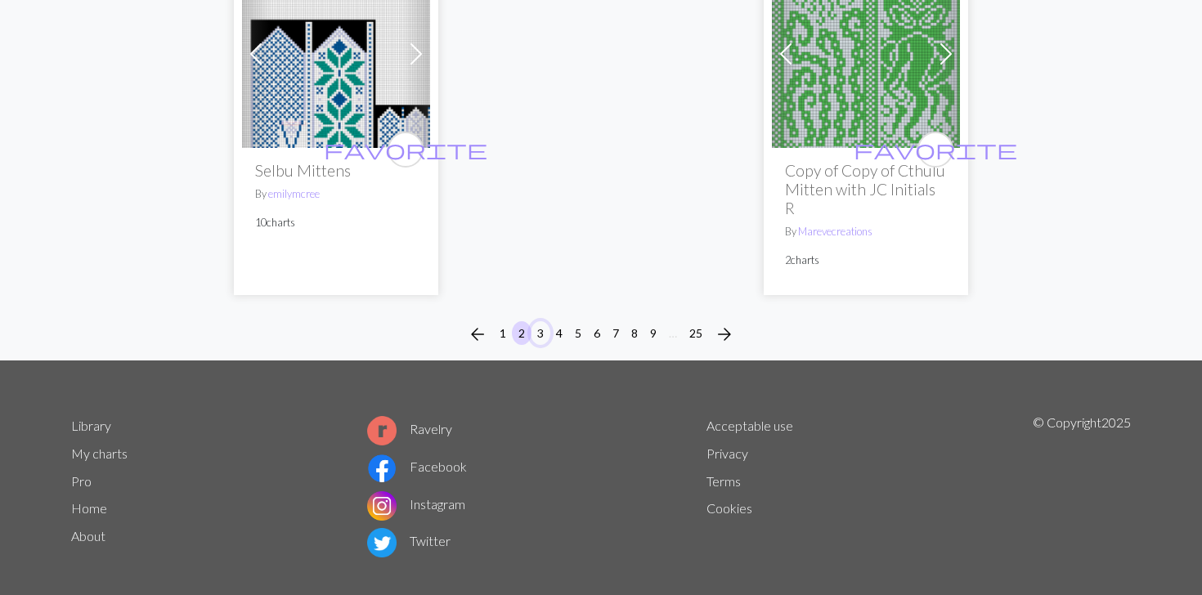
click at [548, 321] on button "3" at bounding box center [541, 333] width 20 height 24
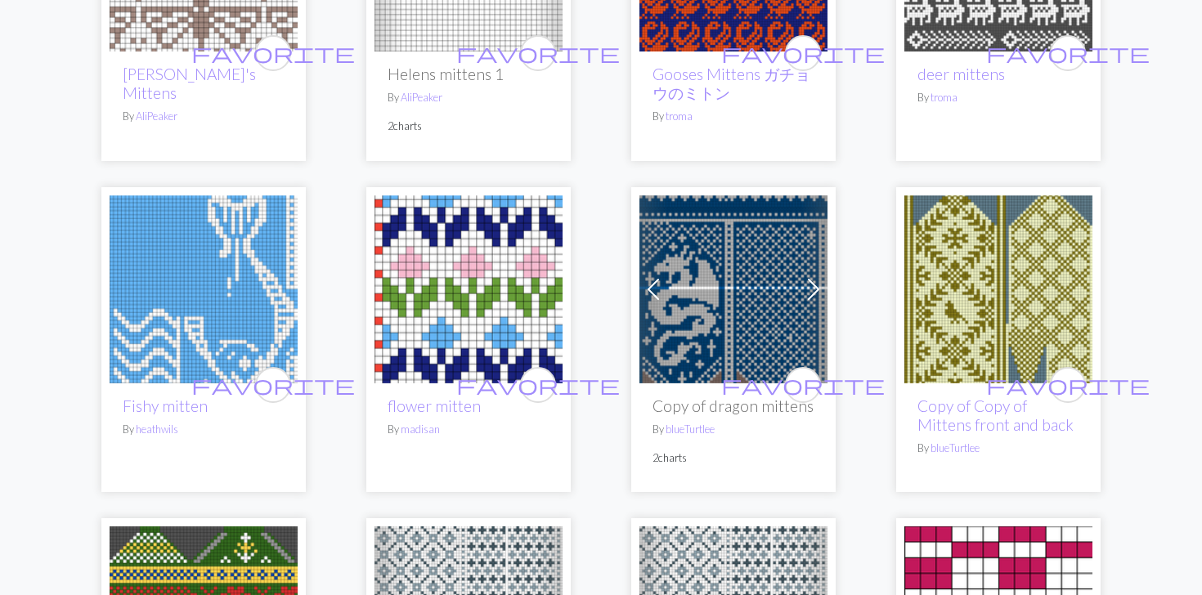
scroll to position [408, 0]
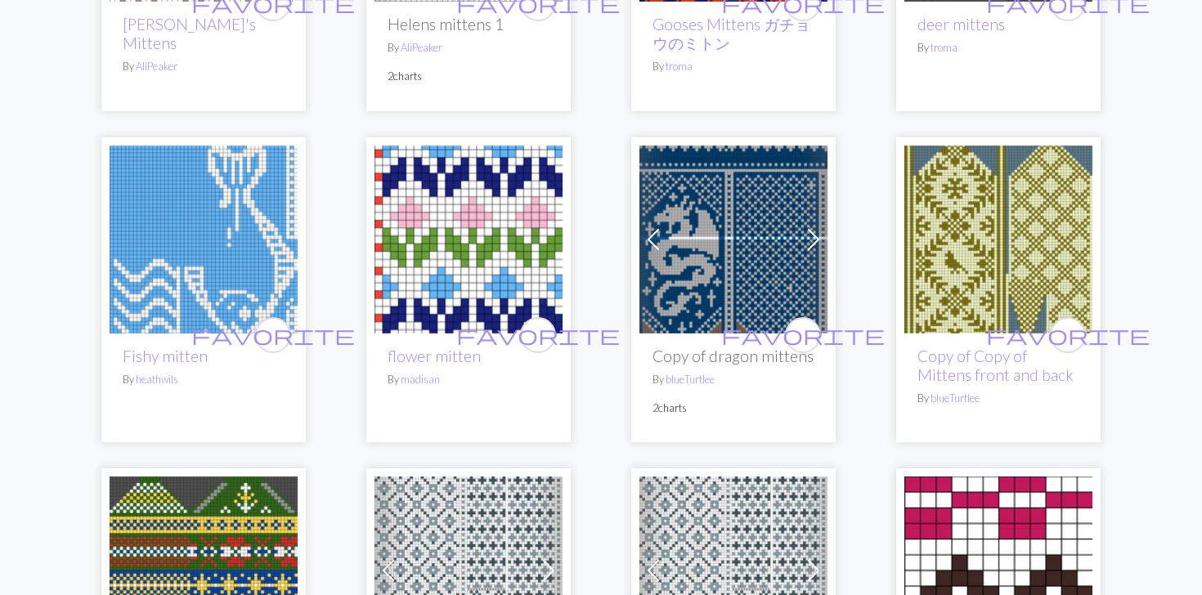
click at [808, 235] on span at bounding box center [814, 240] width 26 height 26
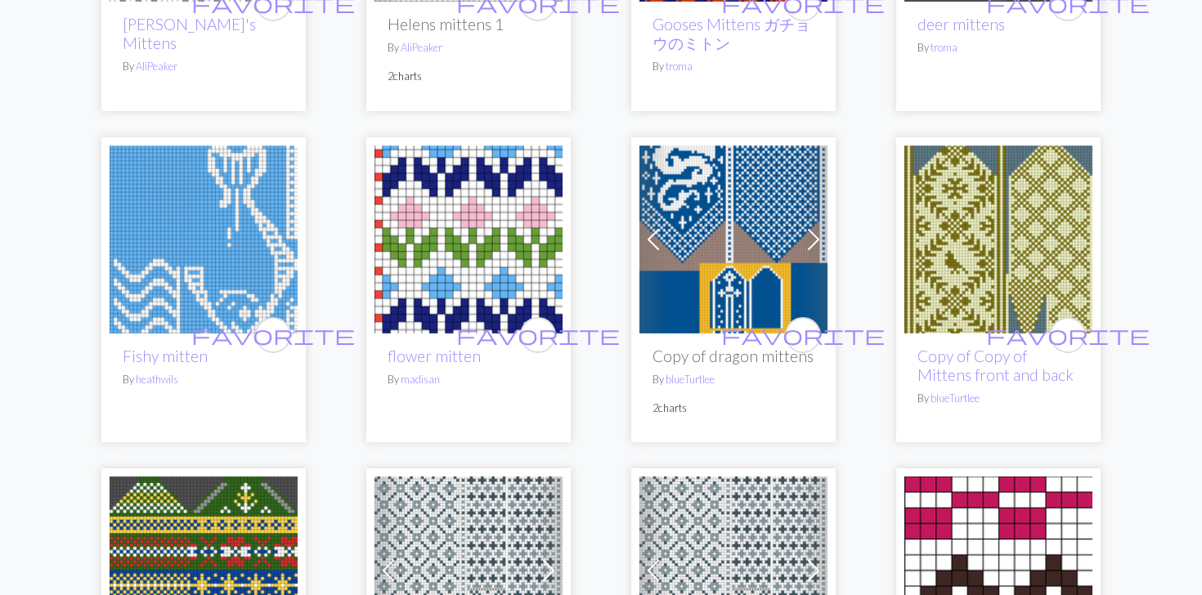
click at [805, 235] on span at bounding box center [814, 240] width 26 height 26
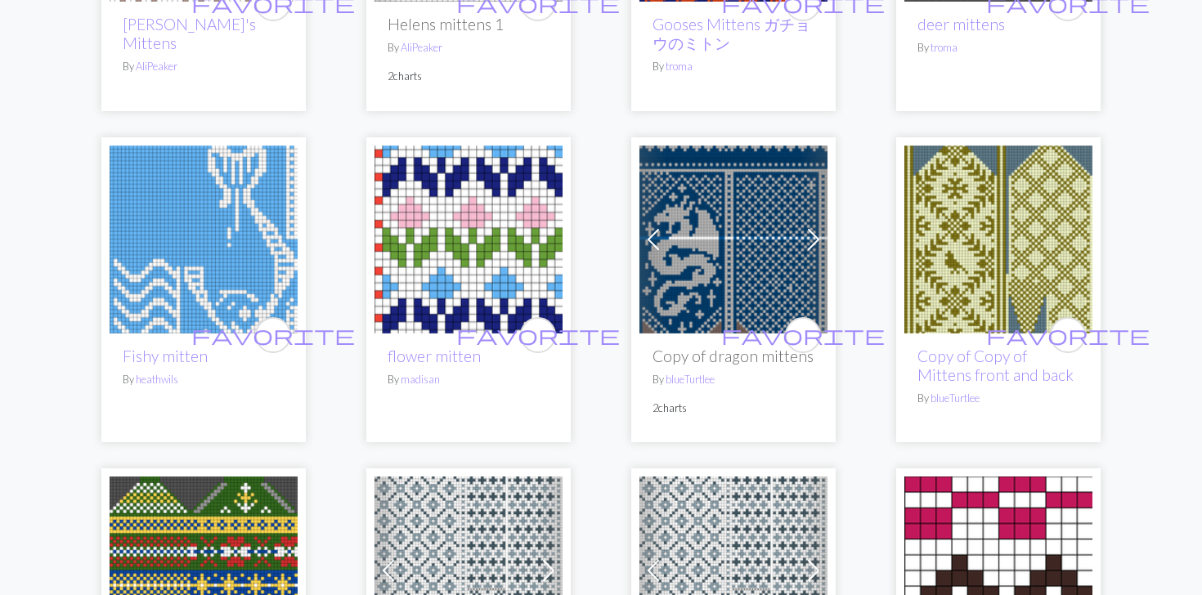
click at [805, 235] on span at bounding box center [814, 240] width 26 height 26
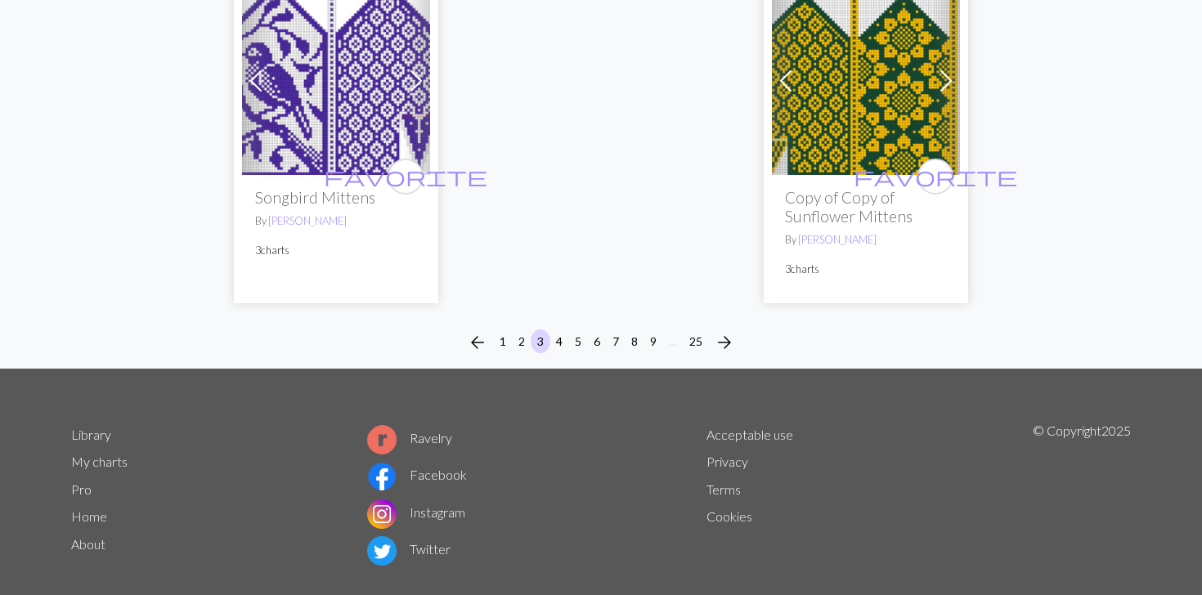
scroll to position [4391, 0]
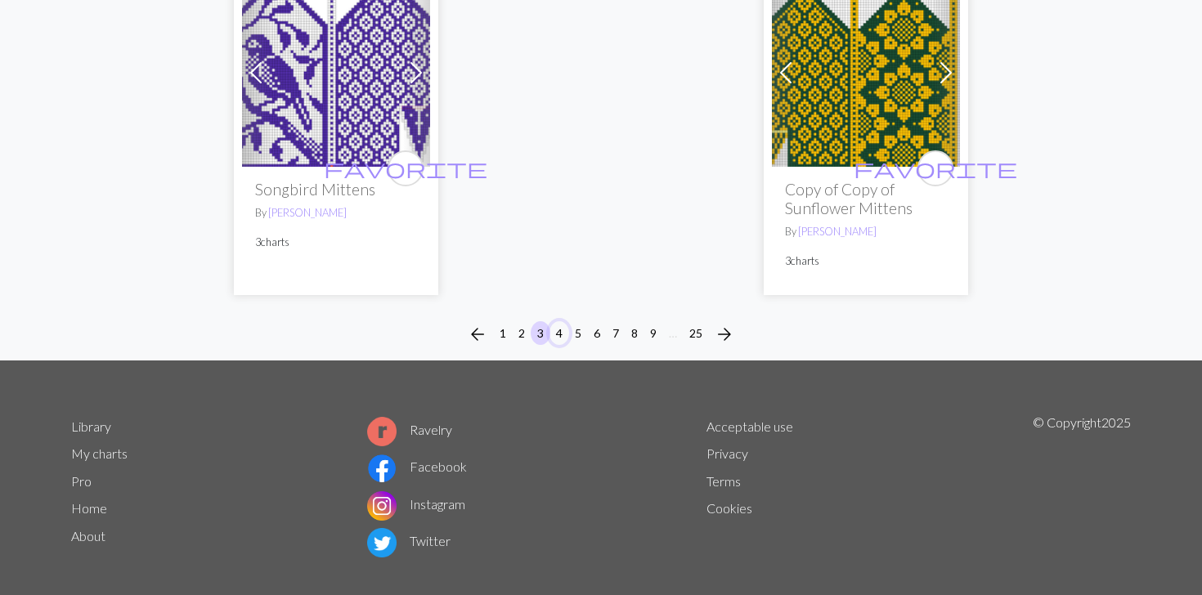
click at [550, 321] on button "4" at bounding box center [560, 333] width 20 height 24
click at [553, 321] on button "4" at bounding box center [560, 333] width 20 height 24
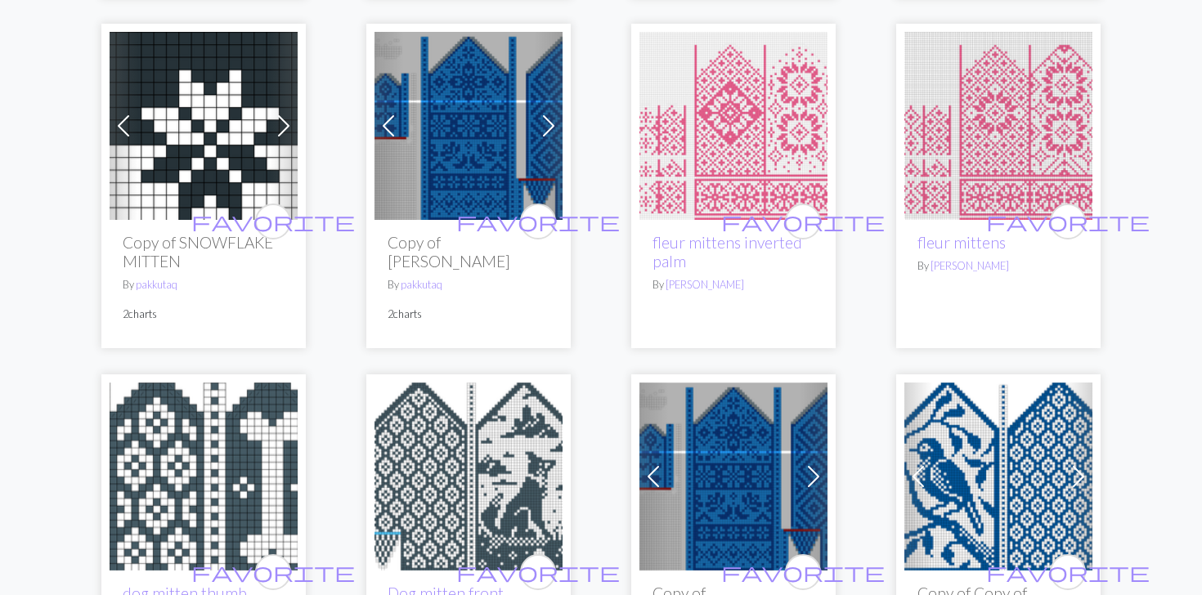
scroll to position [3629, 0]
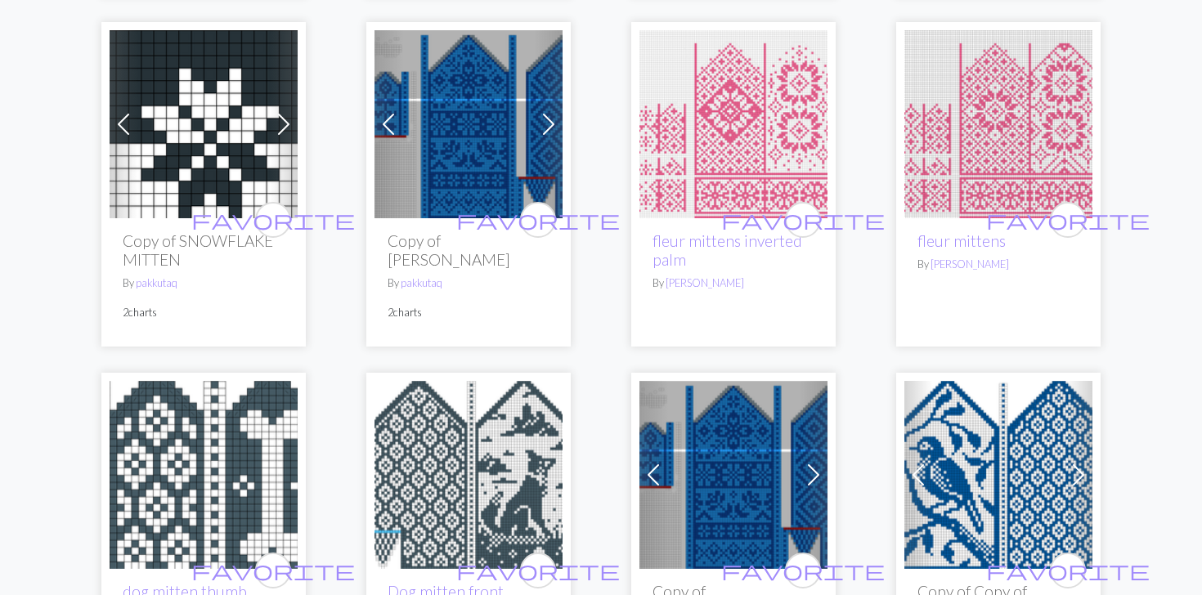
click at [714, 157] on img at bounding box center [734, 124] width 188 height 188
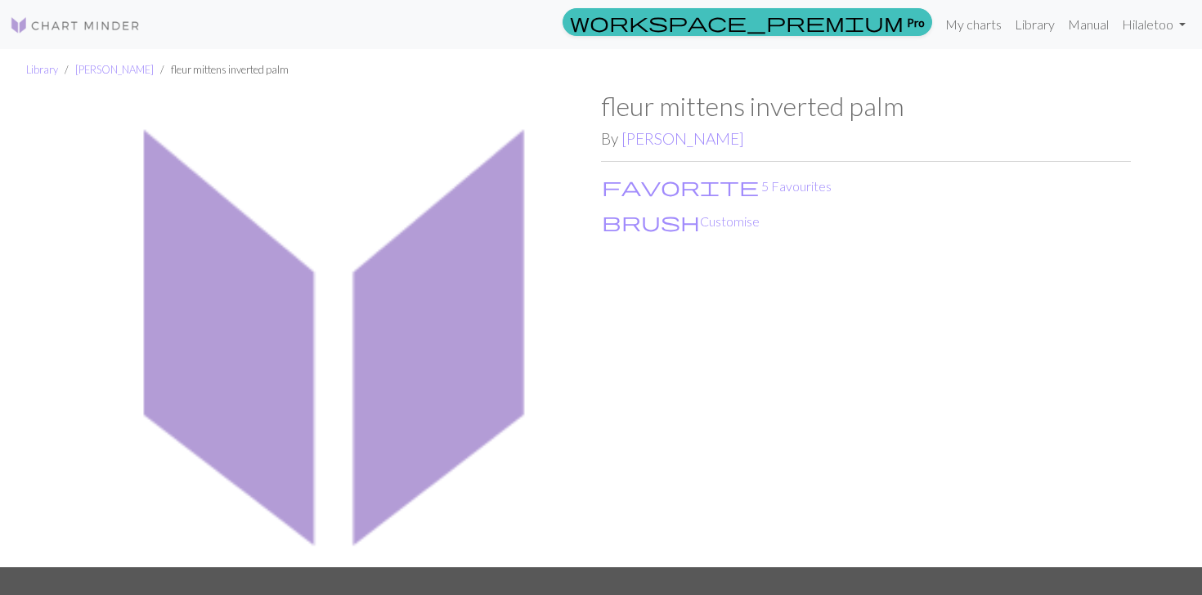
click at [262, 174] on img at bounding box center [336, 329] width 530 height 476
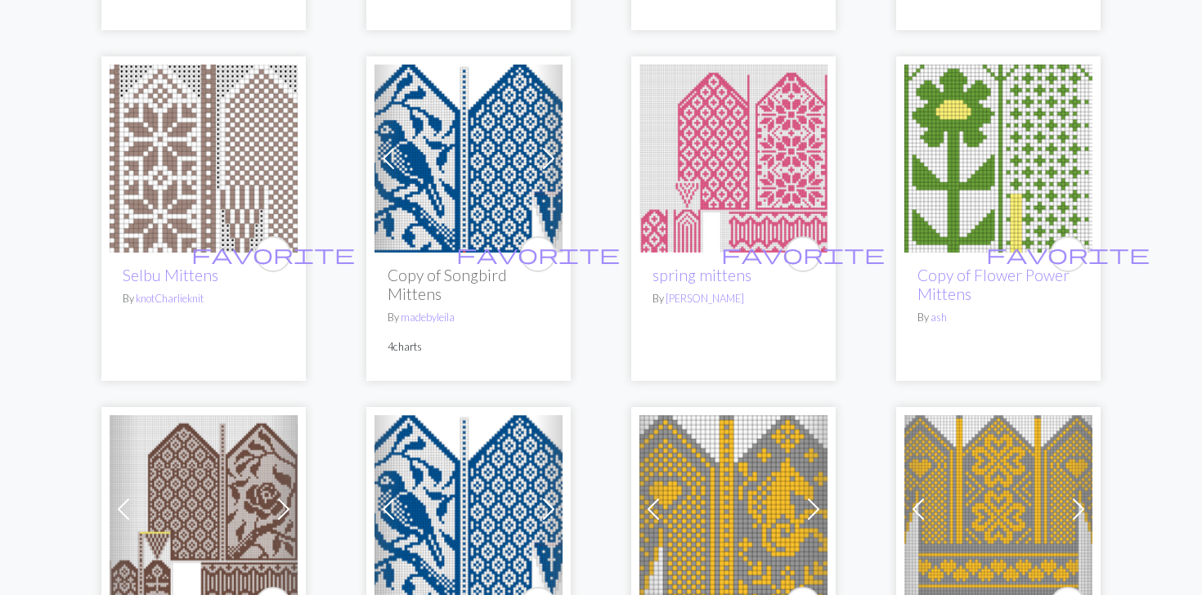
scroll to position [1960, 0]
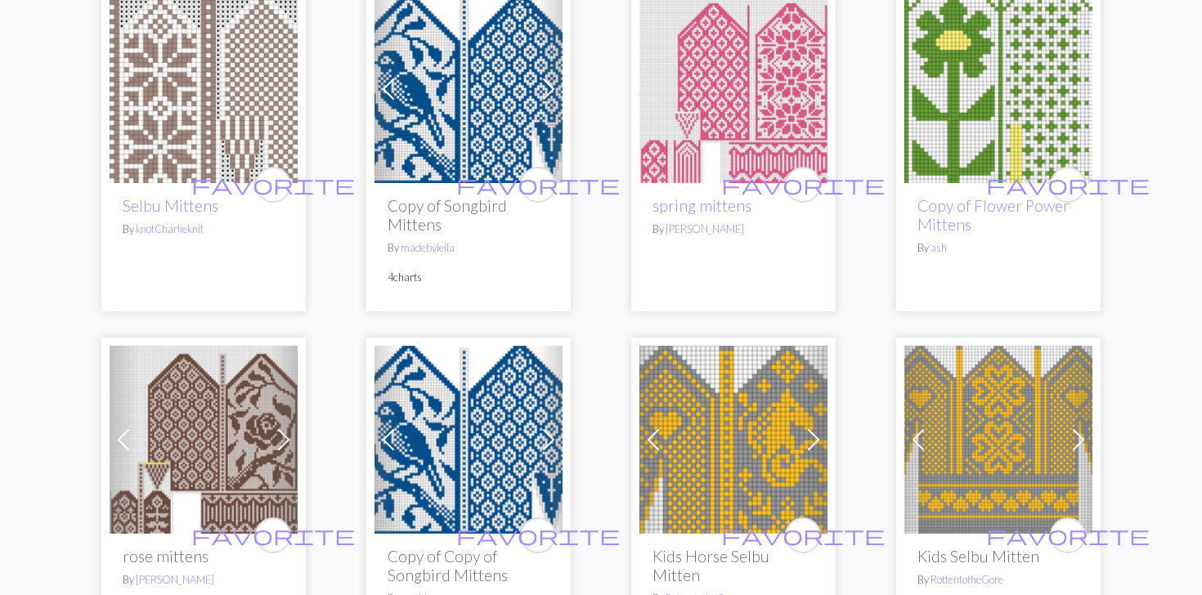
click at [756, 86] on img at bounding box center [734, 89] width 188 height 188
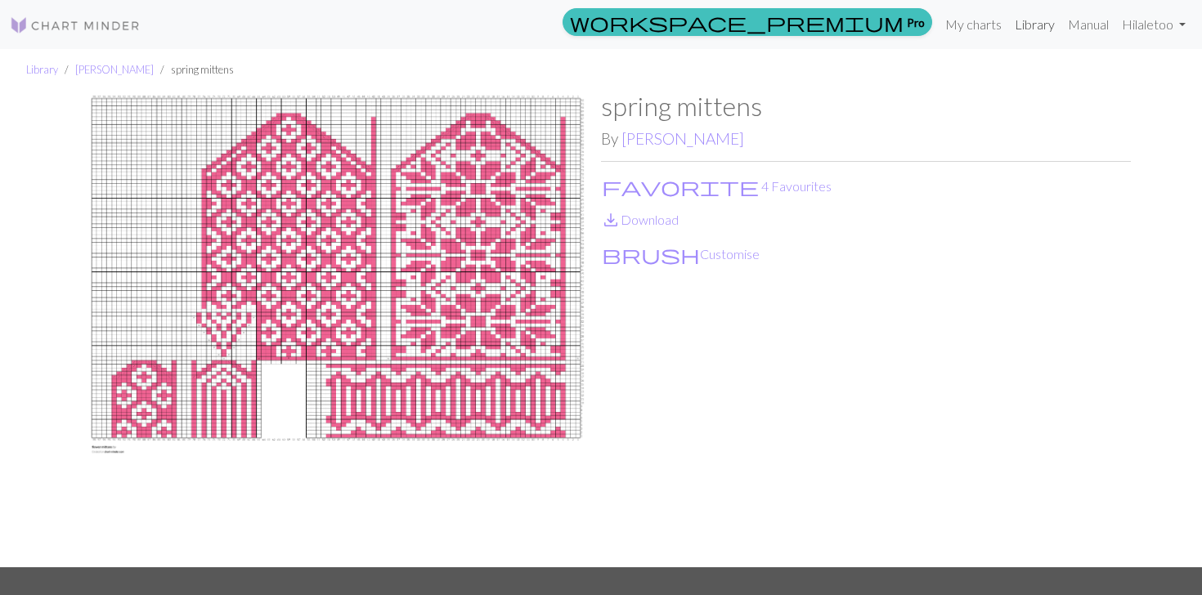
click at [1038, 20] on link "Library" at bounding box center [1034, 24] width 53 height 33
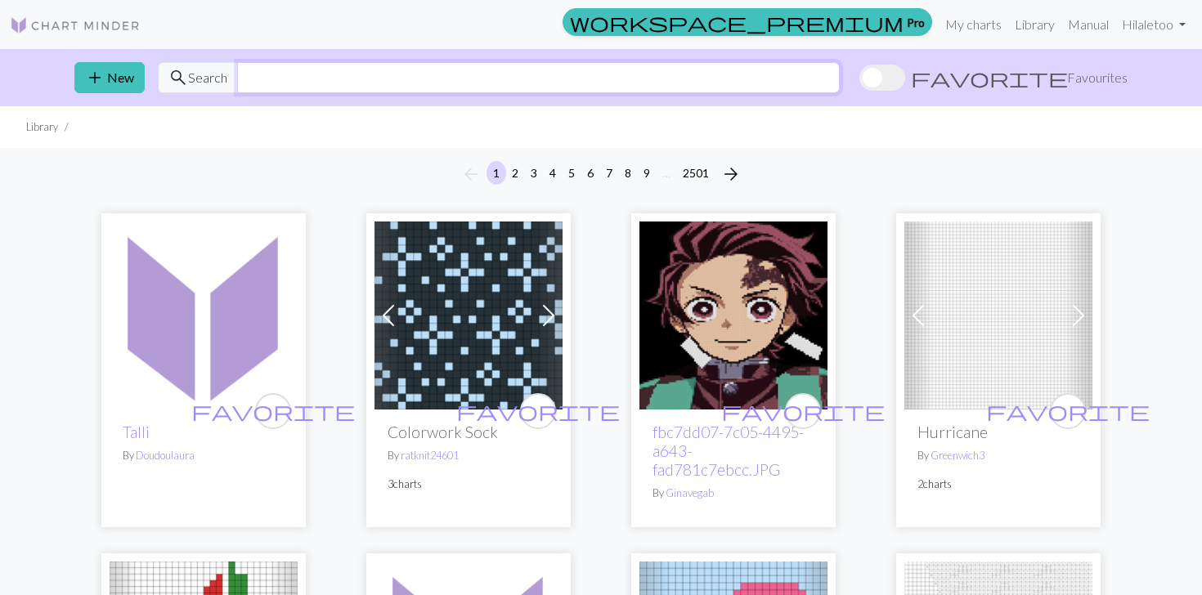
click at [455, 88] on input "text" at bounding box center [538, 77] width 603 height 31
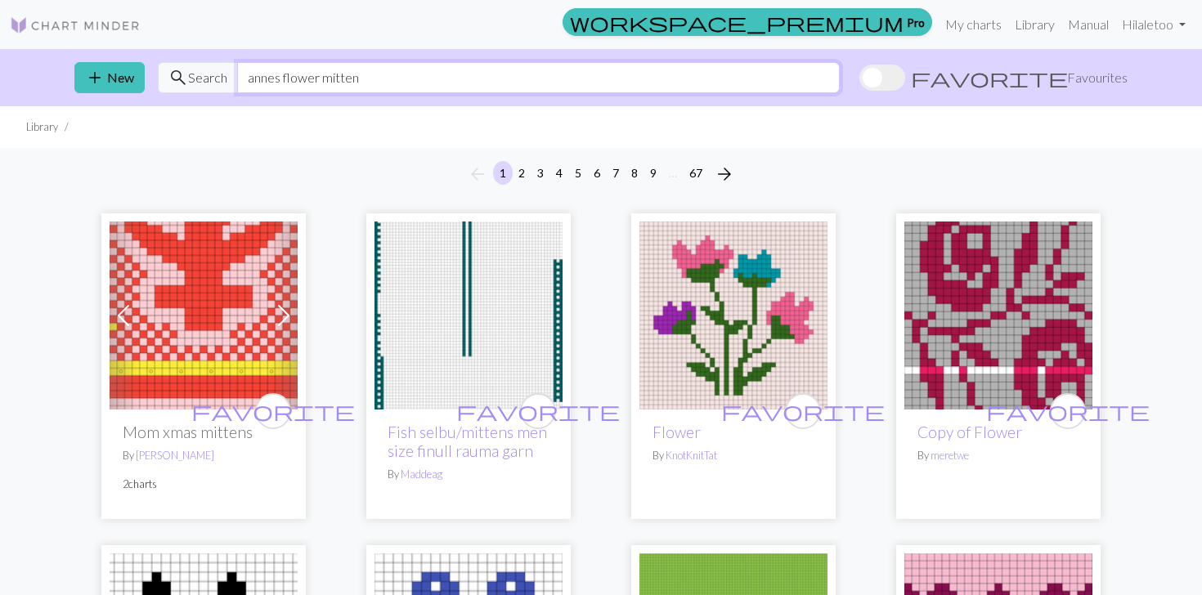
click at [274, 82] on input "annes flower mitten" at bounding box center [538, 77] width 603 height 31
click at [275, 82] on input "annes flower mitten" at bounding box center [538, 77] width 603 height 31
drag, startPoint x: 351, startPoint y: 70, endPoint x: 179, endPoint y: 97, distance: 173.9
click at [180, 97] on div "add New search Search anne flower mitten favorite Favourites" at bounding box center [601, 77] width 1080 height 57
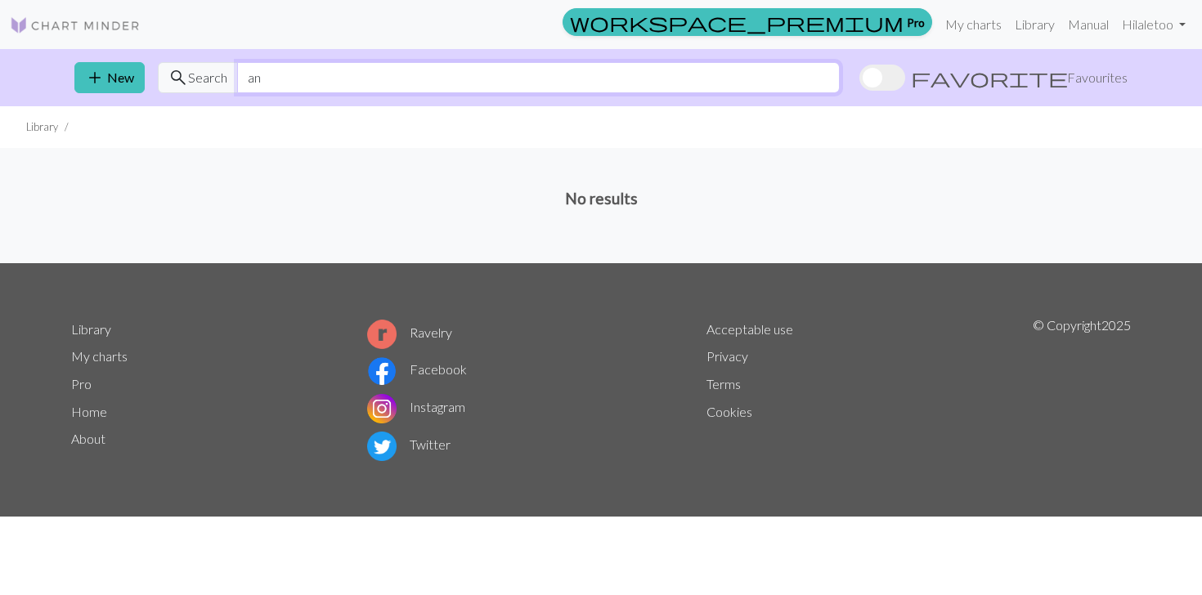
type input "a"
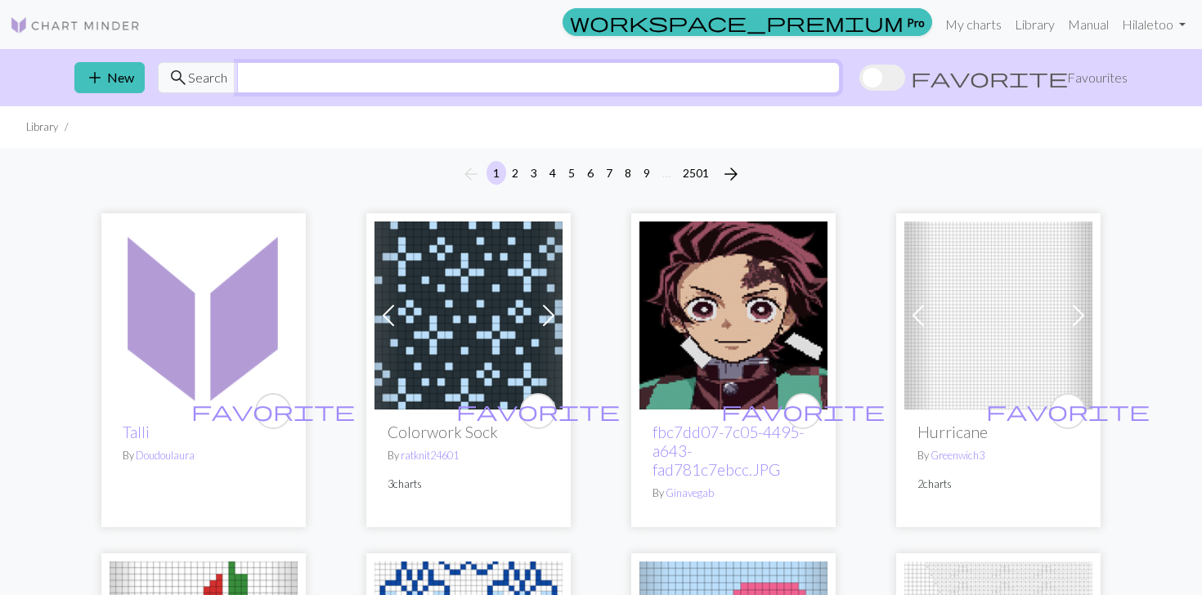
paste input "Annes Blomst"
type input "Annes Blomst"
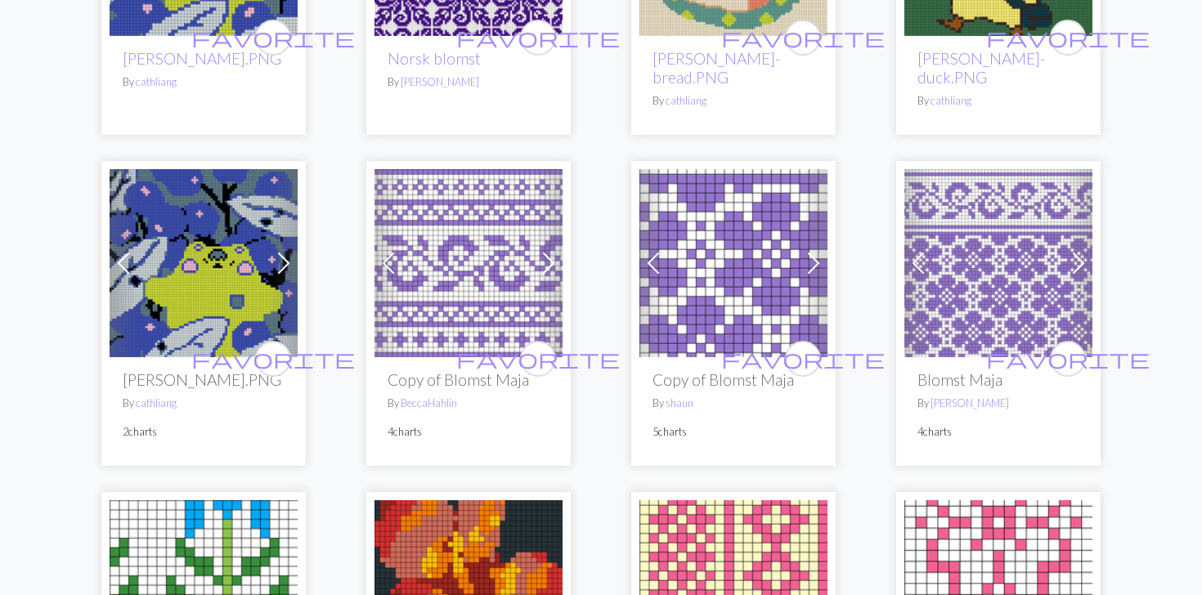
scroll to position [1848, 0]
